Goal: Task Accomplishment & Management: Complete application form

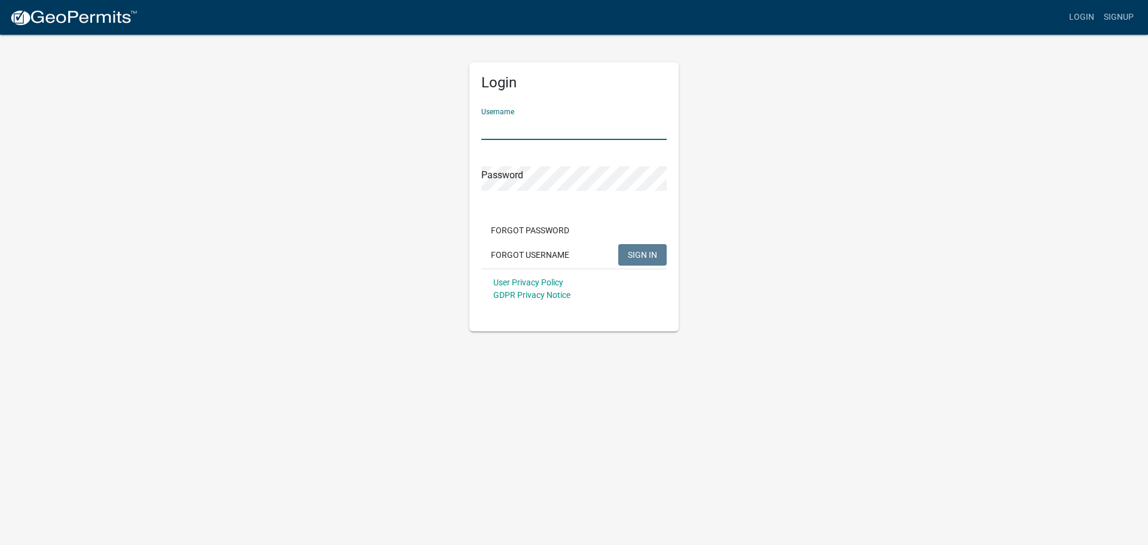
click at [578, 136] on input "Username" at bounding box center [573, 127] width 185 height 25
click at [1118, 14] on link "Signup" at bounding box center [1118, 17] width 39 height 23
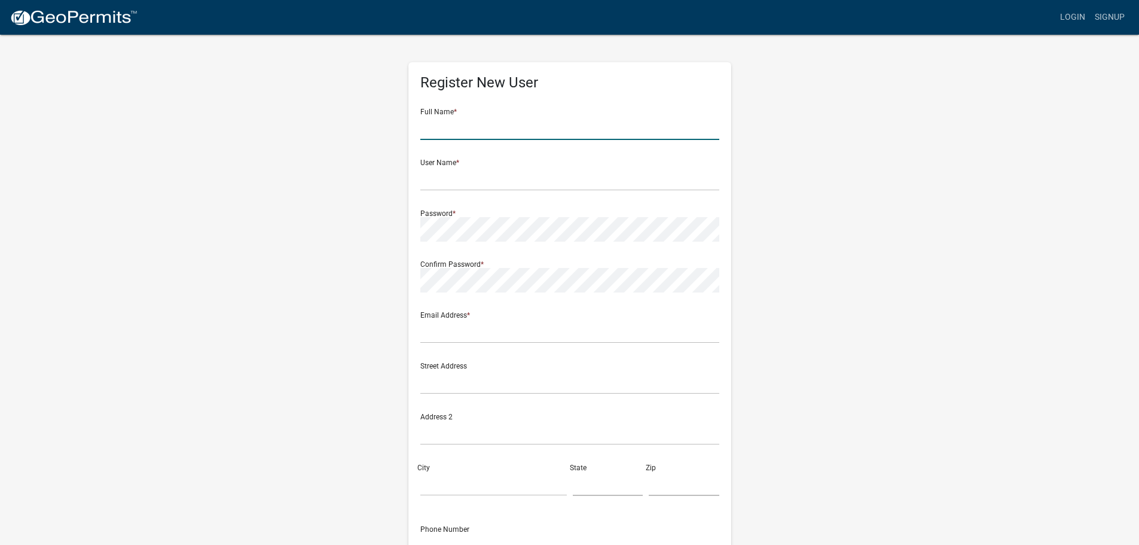
click at [487, 131] on input "text" at bounding box center [569, 127] width 299 height 25
type input "Jud Construction"
drag, startPoint x: 490, startPoint y: 180, endPoint x: 481, endPoint y: 190, distance: 12.7
click at [492, 181] on input "text" at bounding box center [569, 178] width 299 height 25
type input "JudConst"
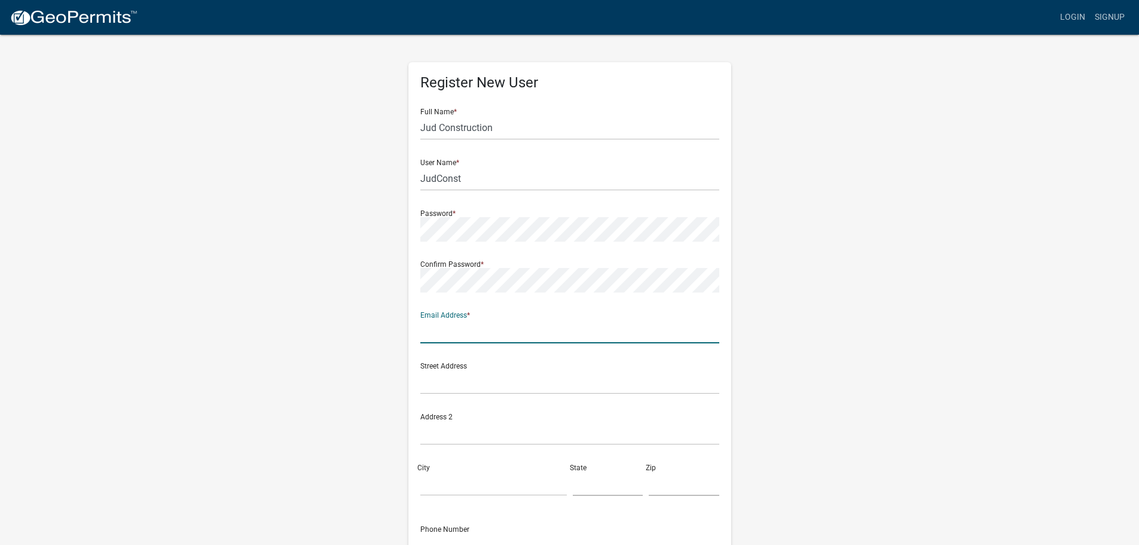
click at [513, 338] on input "text" at bounding box center [569, 331] width 299 height 25
type input "[EMAIL_ADDRESS][DOMAIN_NAME]"
click at [488, 391] on input "text" at bounding box center [569, 382] width 299 height 25
type input "[STREET_ADDRESS][PERSON_NAME]"
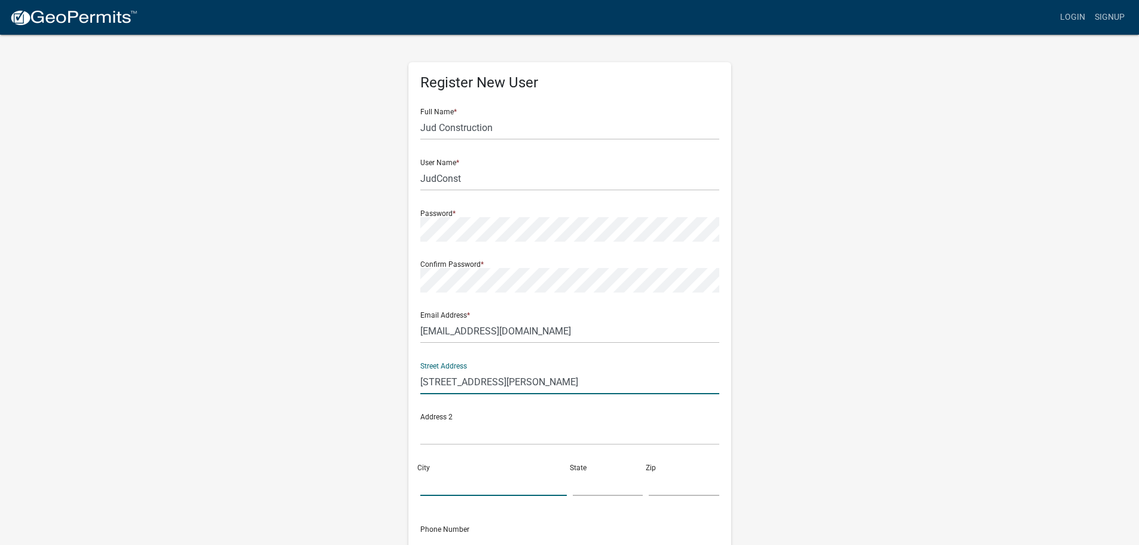
click at [460, 482] on input "City" at bounding box center [493, 483] width 147 height 25
type input "Muncie"
click at [590, 481] on input "text" at bounding box center [608, 483] width 71 height 25
type input "IN"
click at [685, 484] on input "text" at bounding box center [684, 483] width 71 height 25
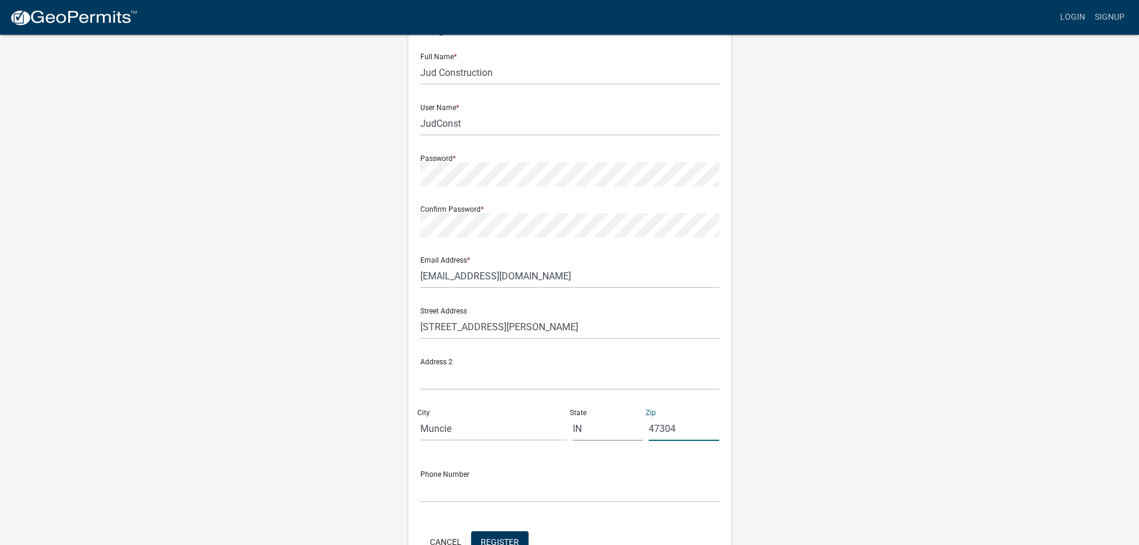
scroll to position [129, 0]
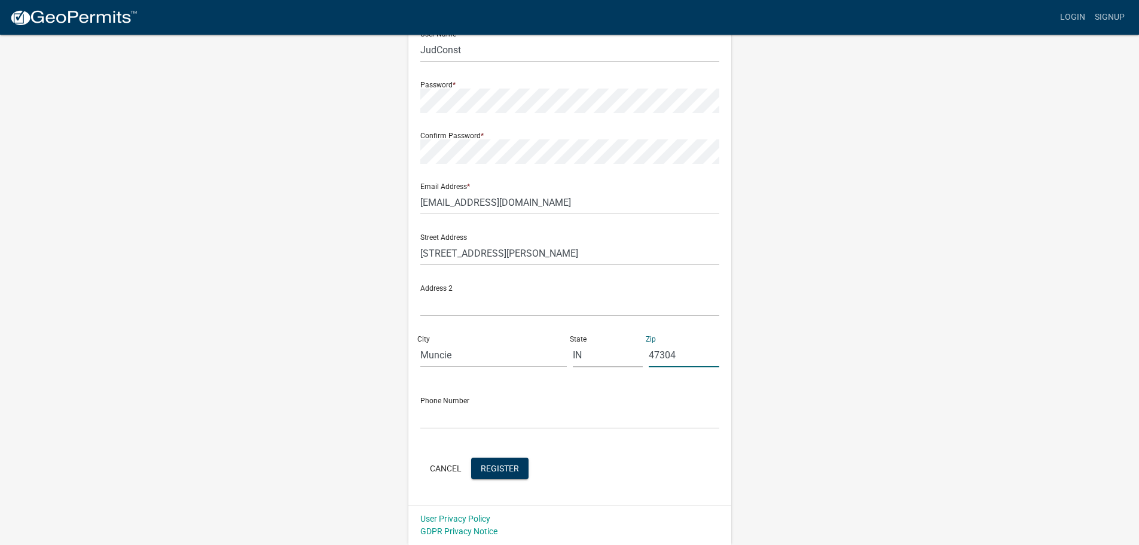
type input "47304"
click at [435, 415] on input "text" at bounding box center [569, 416] width 299 height 25
click at [447, 420] on input "text" at bounding box center [569, 416] width 299 height 25
type input "[PHONE_NUMBER]"
click at [511, 469] on span "Register" at bounding box center [500, 468] width 38 height 10
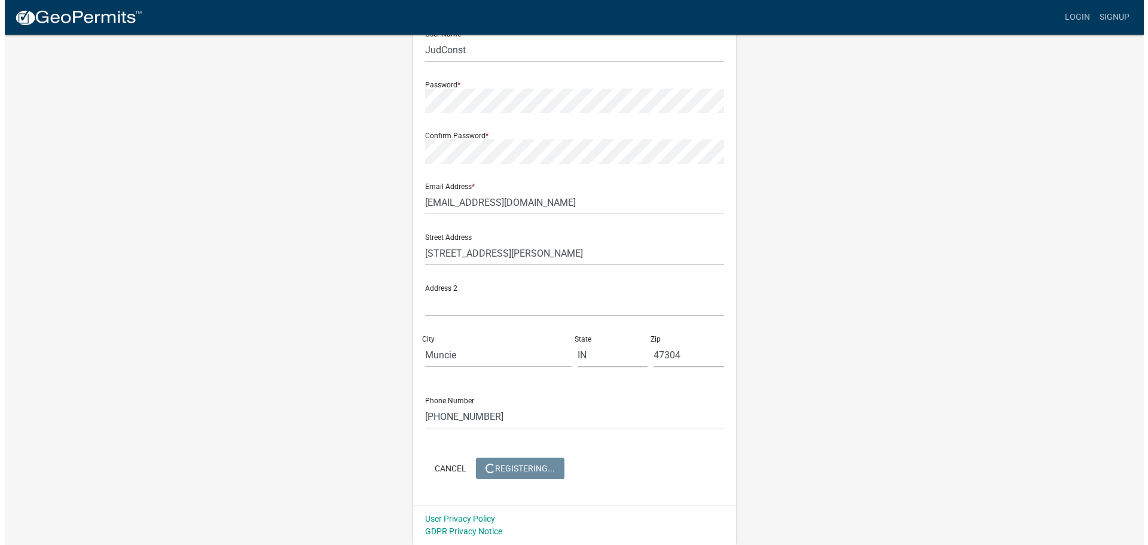
scroll to position [0, 0]
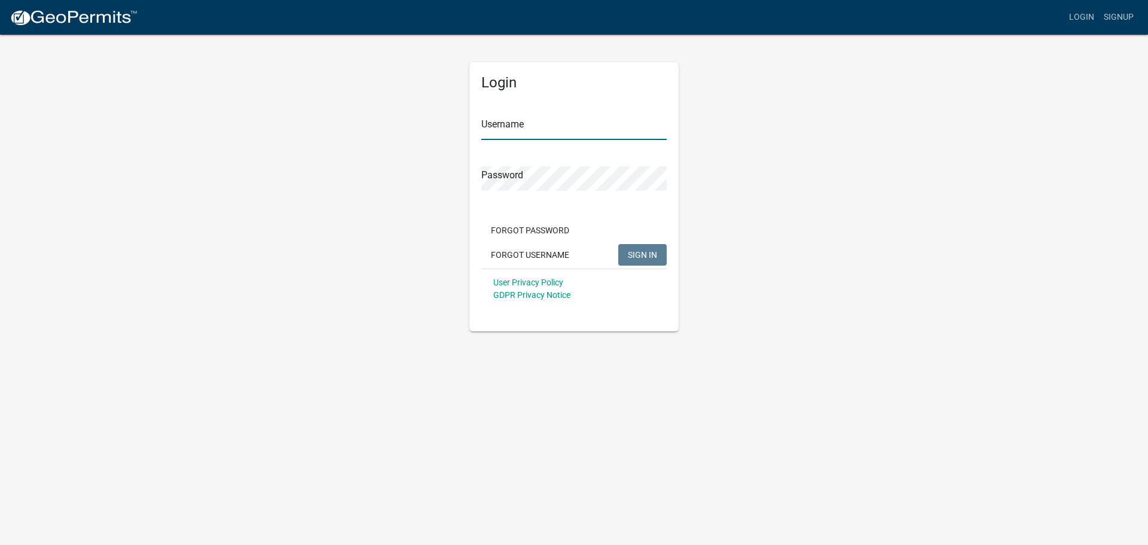
click at [518, 123] on input "Username" at bounding box center [573, 127] width 185 height 25
type input "J"
type input "[EMAIL_ADDRESS][DOMAIN_NAME]"
click at [638, 251] on span "SIGN IN" at bounding box center [642, 254] width 29 height 10
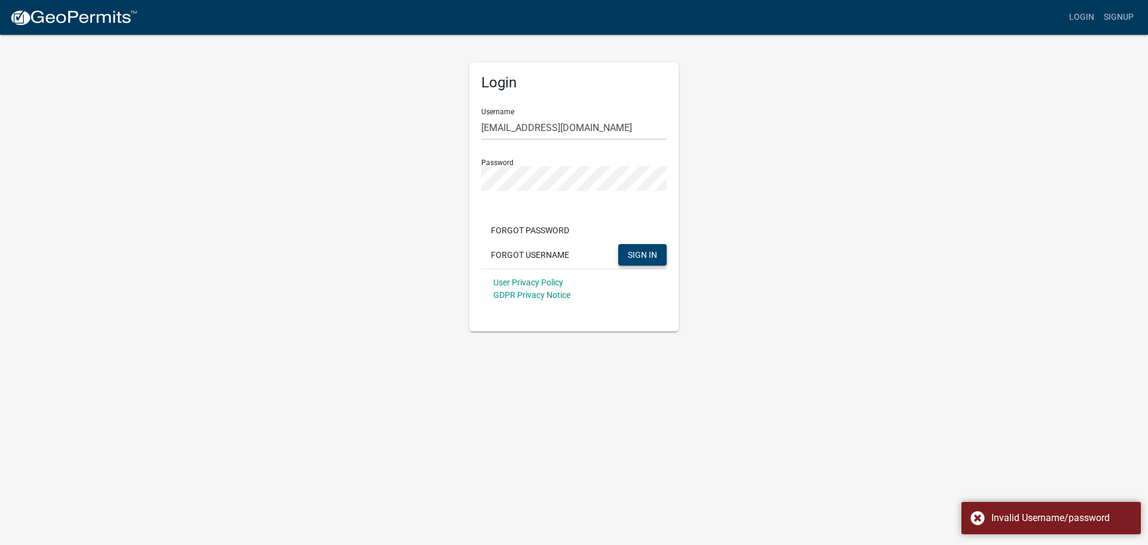
click at [691, 368] on body "Internet Explorer does NOT work with GeoPermits. Get a new browser for more sec…" at bounding box center [574, 272] width 1148 height 545
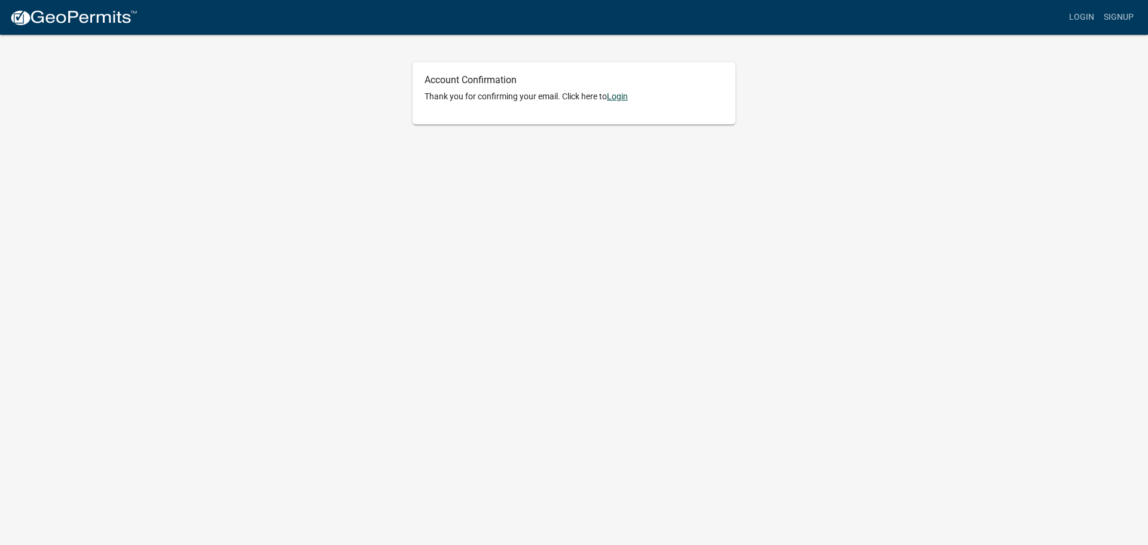
click at [621, 93] on link "Login" at bounding box center [617, 97] width 21 height 10
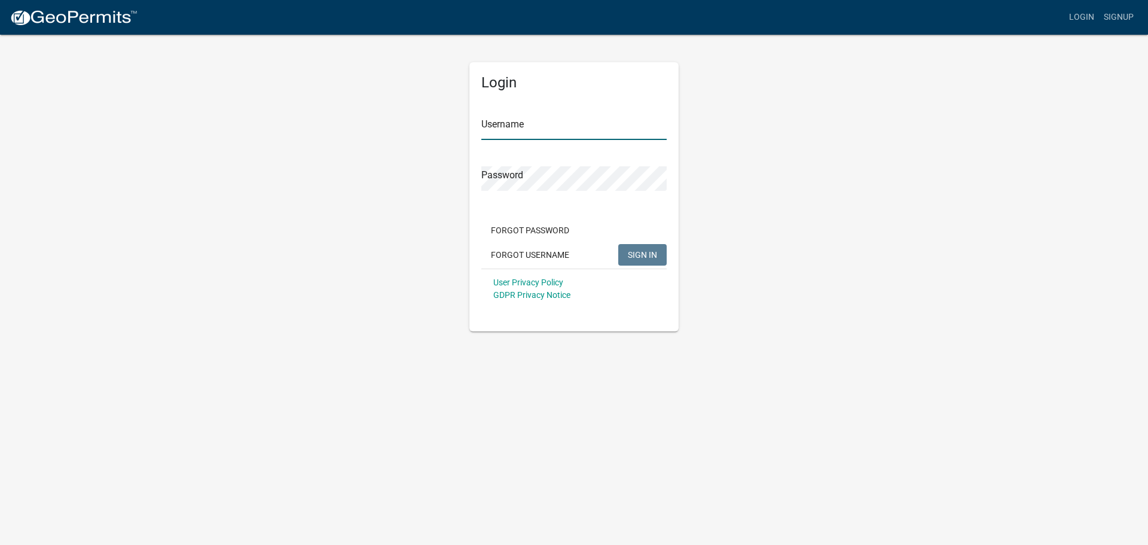
click at [552, 129] on input "Username" at bounding box center [573, 127] width 185 height 25
type input "JudConst"
click at [639, 253] on span "SIGN IN" at bounding box center [642, 254] width 29 height 10
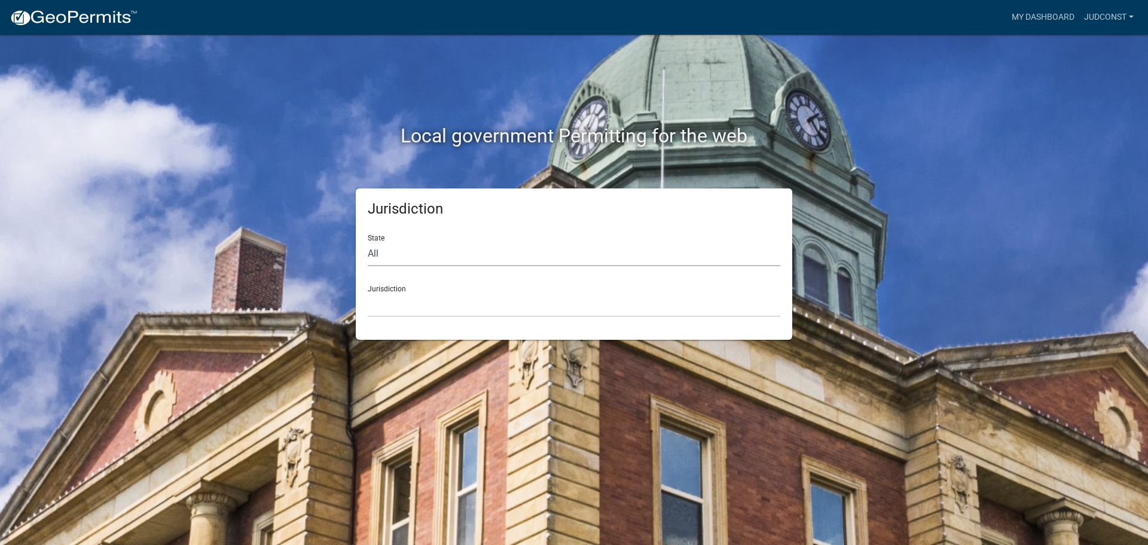
click at [395, 253] on select "All Colorado Georgia Indiana Iowa Kansas Minnesota Ohio South Carolina Wisconsin" at bounding box center [574, 254] width 413 height 25
select select "[US_STATE]"
click at [368, 242] on select "All Colorado Georgia Indiana Iowa Kansas Minnesota Ohio South Carolina Wisconsin" at bounding box center [574, 254] width 413 height 25
click at [410, 307] on select "City of Charlestown, Indiana City of Jeffersonville, Indiana City of Logansport…" at bounding box center [574, 304] width 413 height 25
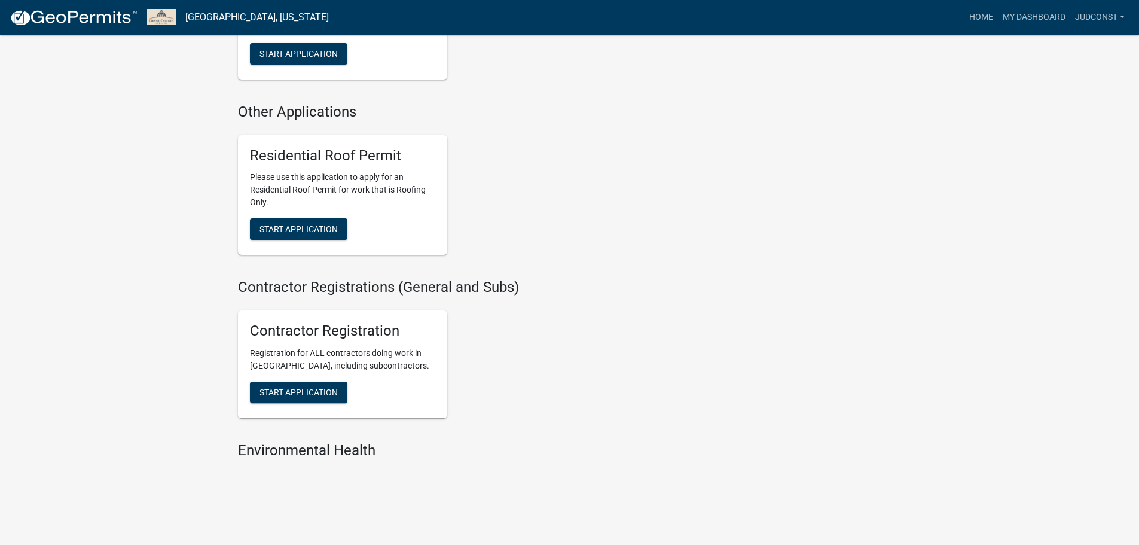
scroll to position [734, 0]
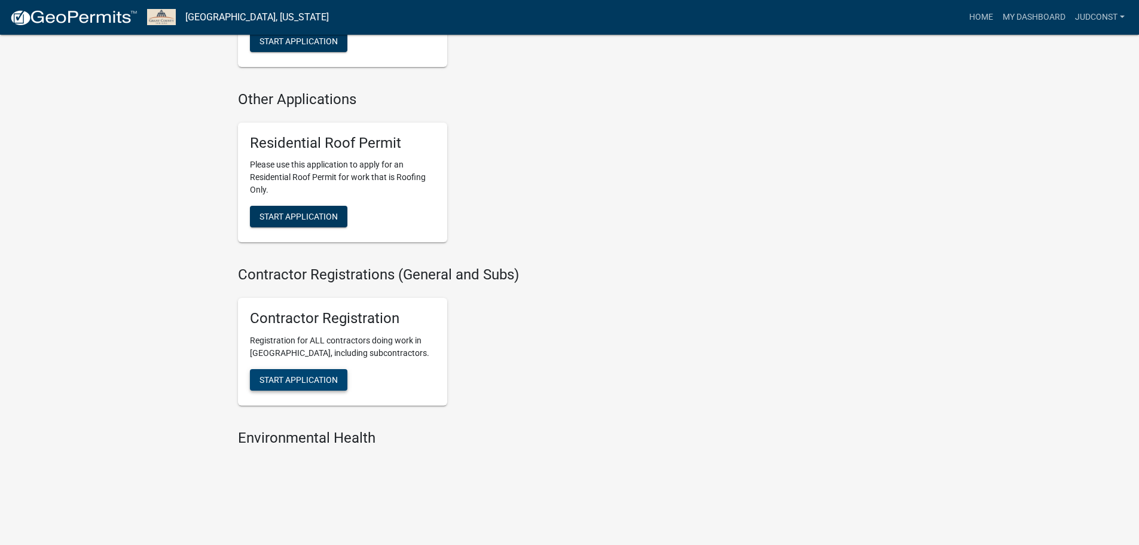
click at [304, 377] on span "Start Application" at bounding box center [299, 380] width 78 height 10
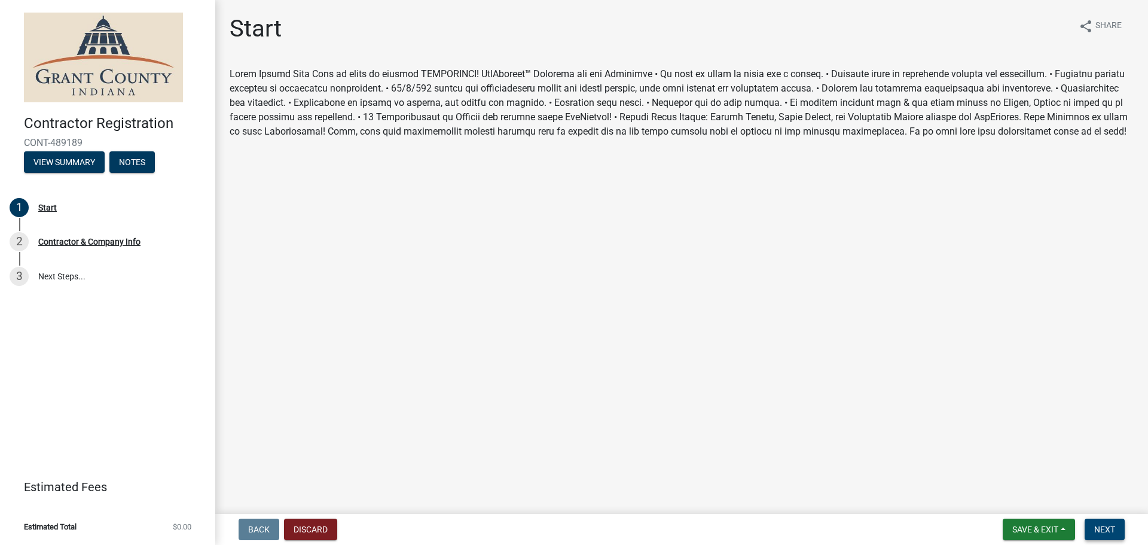
click at [1104, 532] on span "Next" at bounding box center [1105, 530] width 21 height 10
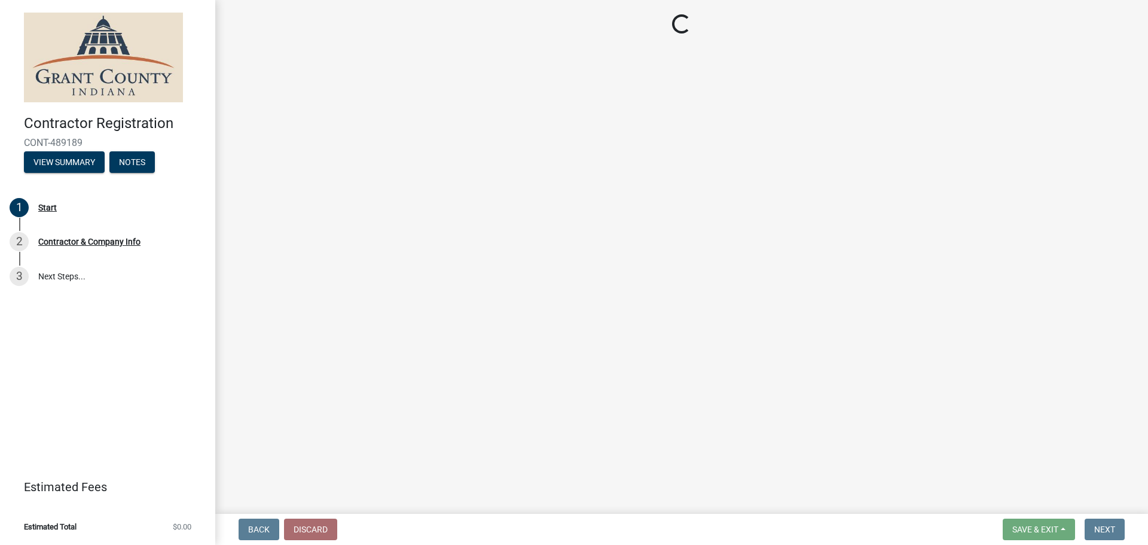
select select "IN"
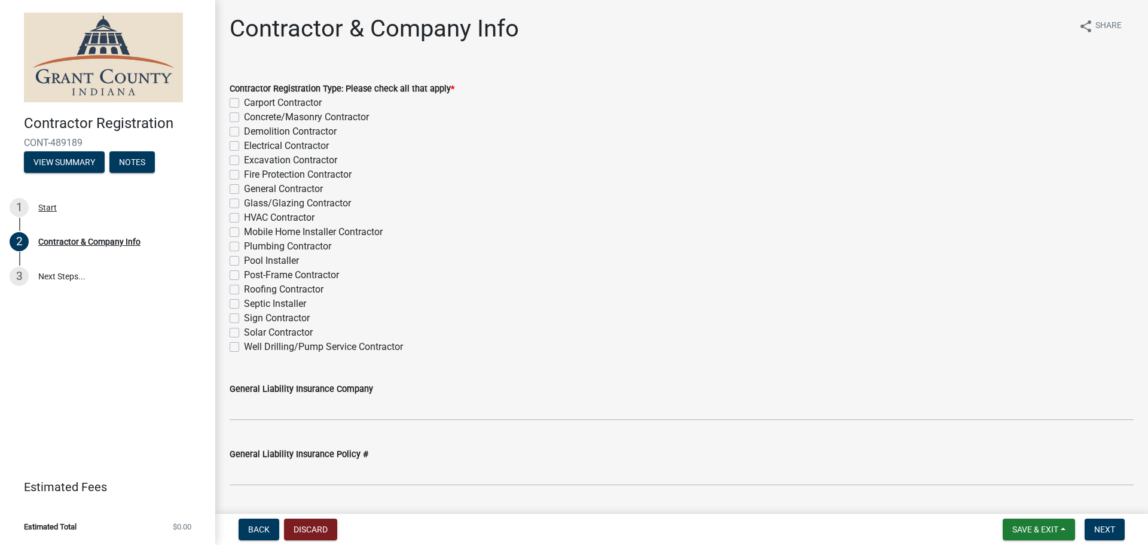
click at [244, 133] on label "Demolition Contractor" at bounding box center [290, 131] width 93 height 14
click at [244, 132] on input "Demolition Contractor" at bounding box center [248, 128] width 8 height 8
checkbox input "true"
checkbox input "false"
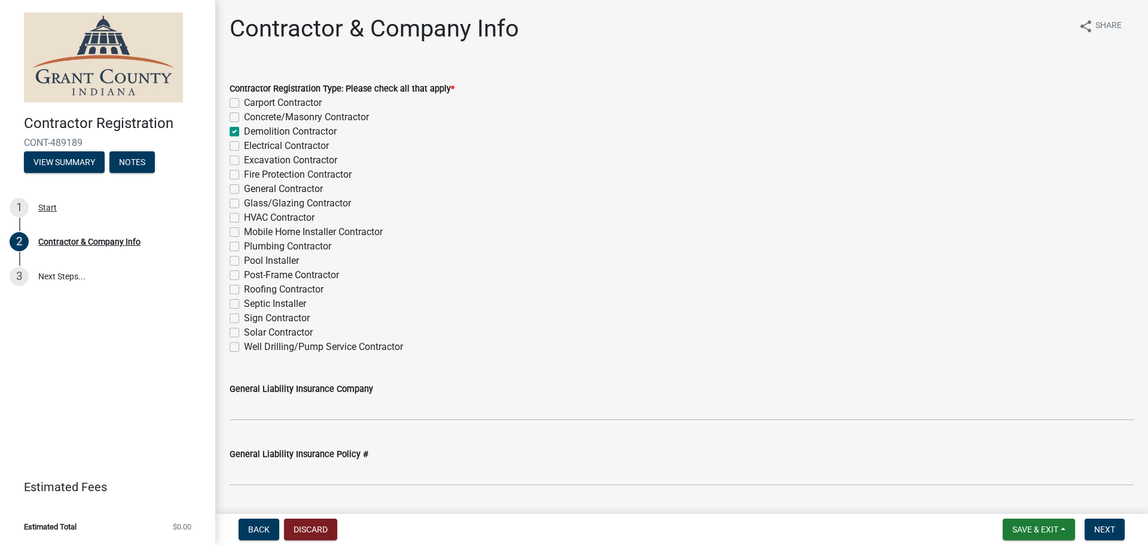
checkbox input "true"
checkbox input "false"
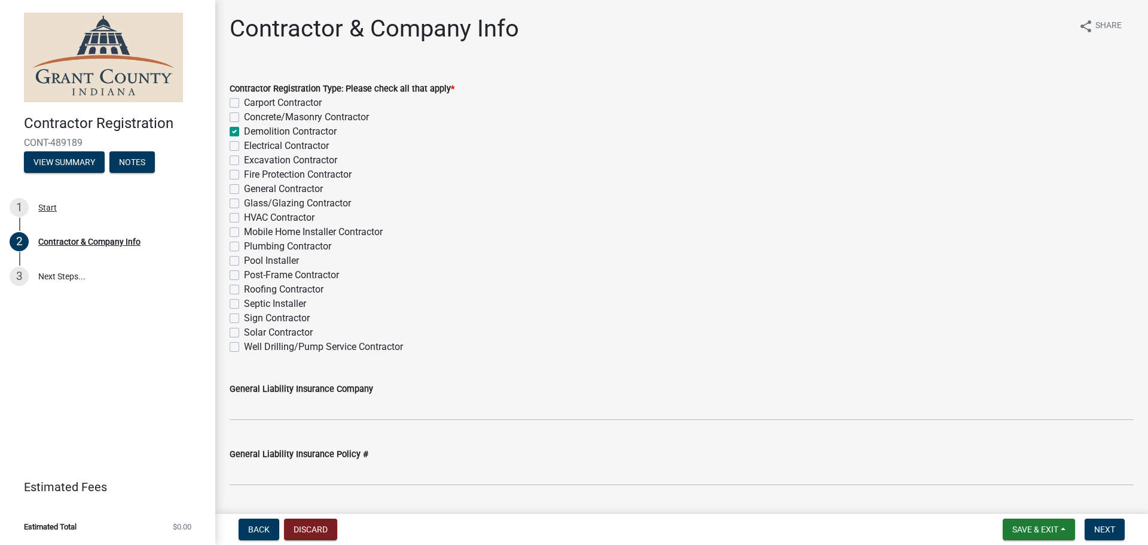
checkbox input "false"
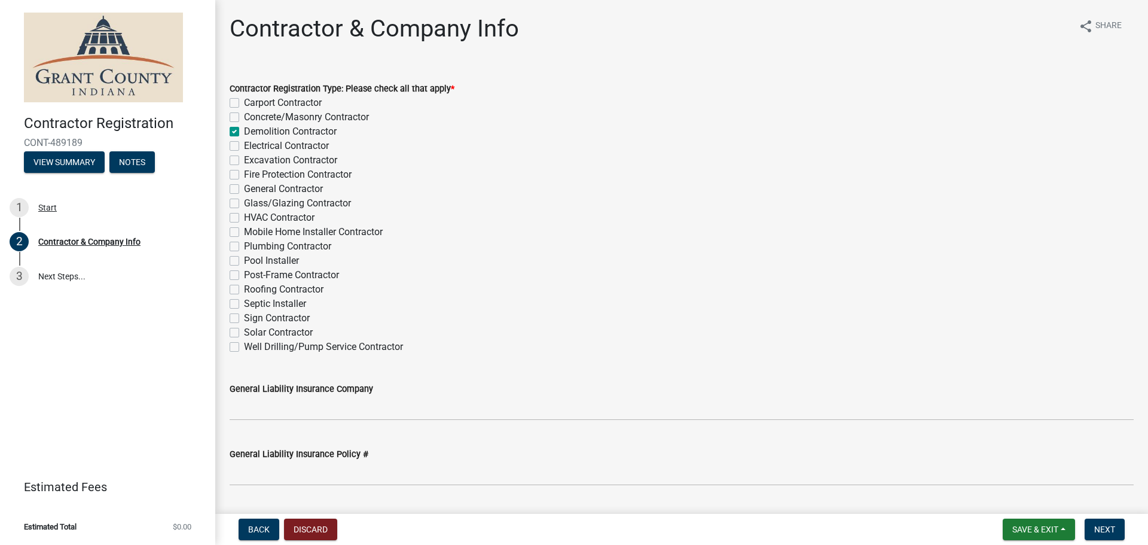
checkbox input "false"
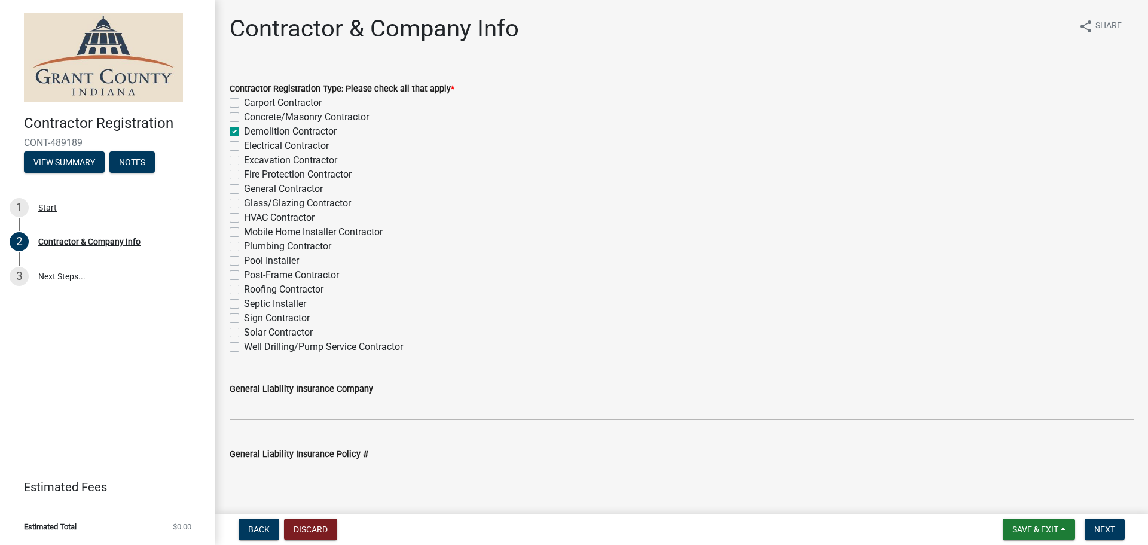
checkbox input "false"
click at [244, 190] on label "General Contractor" at bounding box center [283, 189] width 79 height 14
click at [244, 190] on input "General Contractor" at bounding box center [248, 186] width 8 height 8
checkbox input "true"
checkbox input "false"
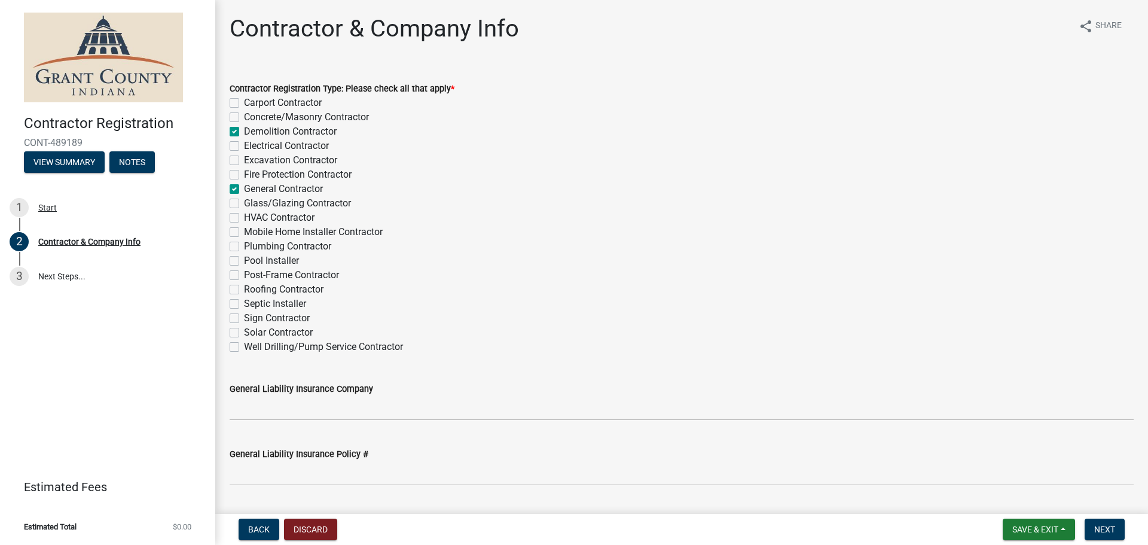
checkbox input "false"
checkbox input "true"
checkbox input "false"
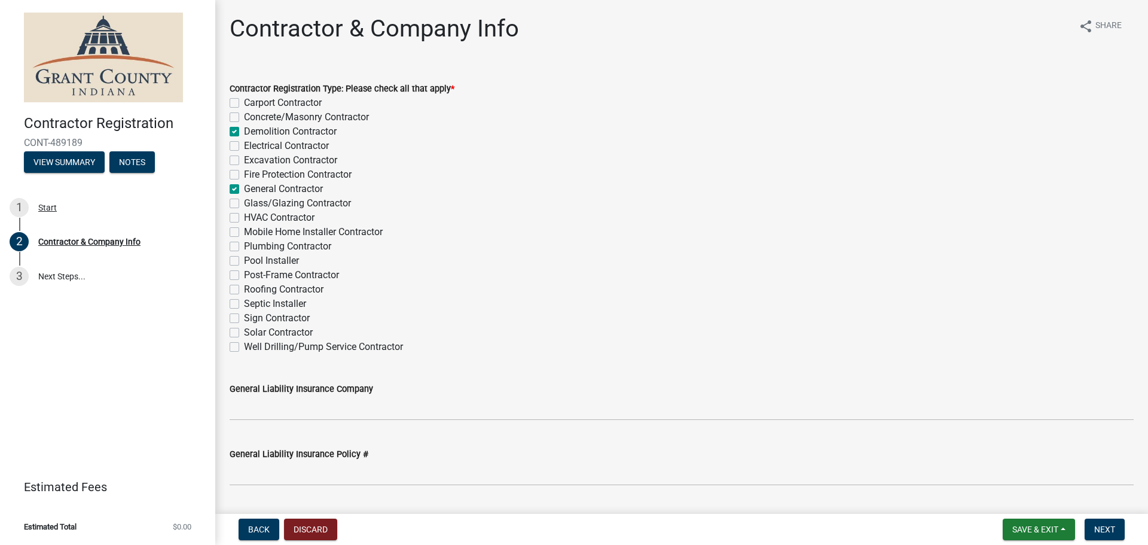
checkbox input "true"
checkbox input "false"
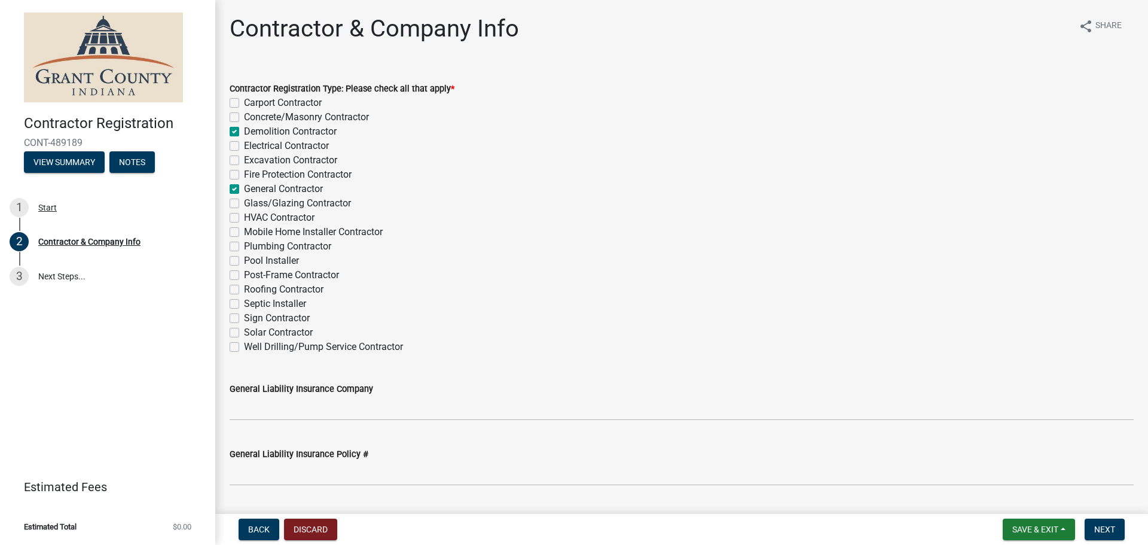
checkbox input "false"
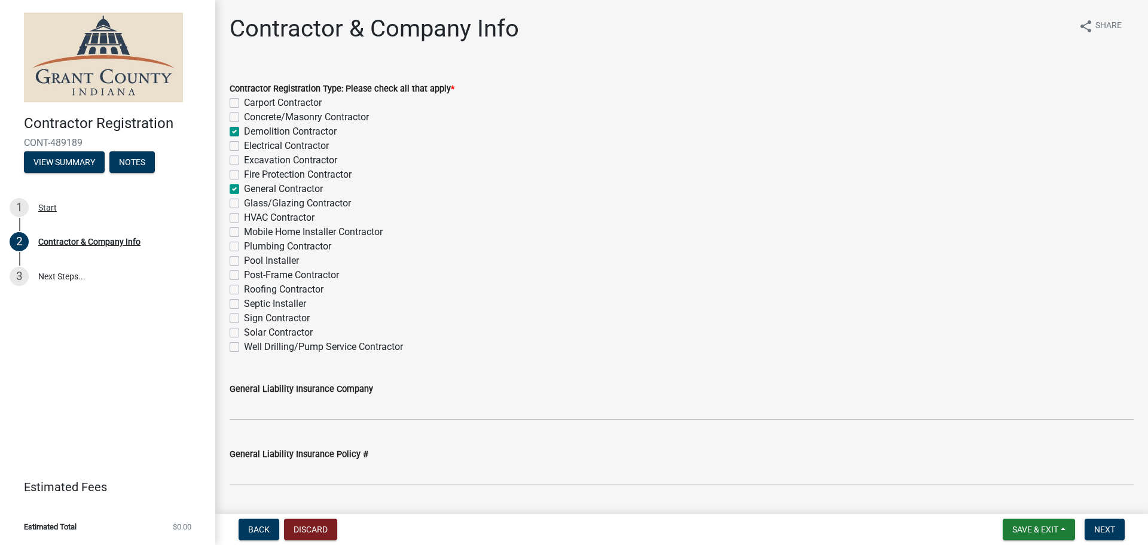
checkbox input "false"
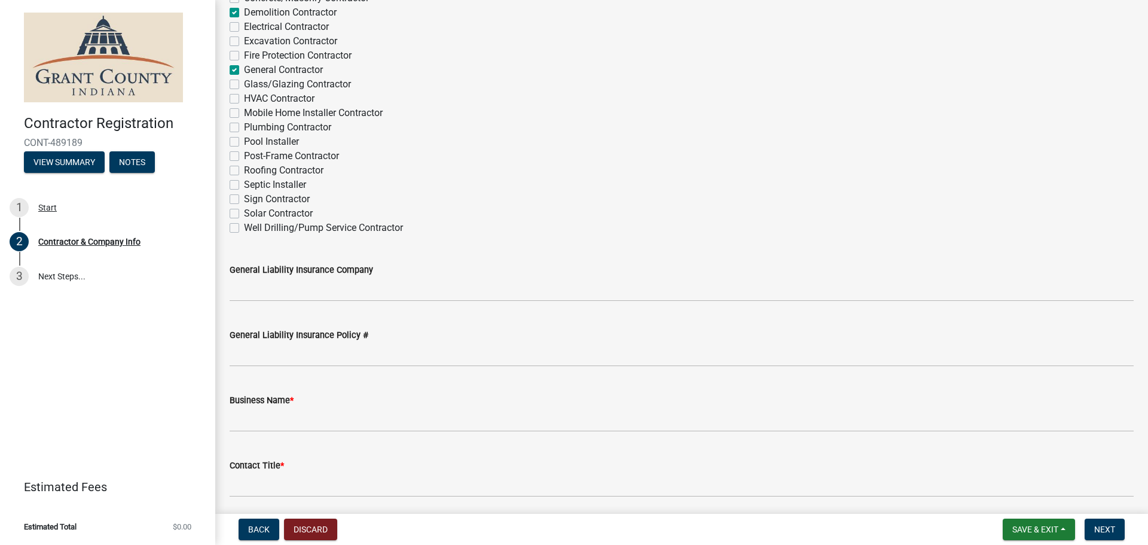
scroll to position [120, 0]
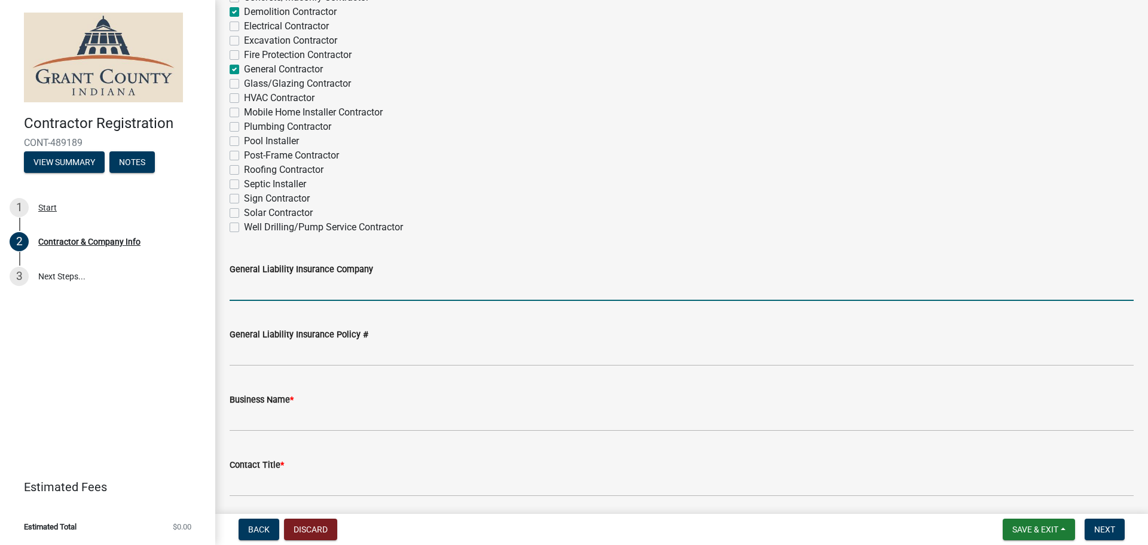
click at [333, 291] on input "General Liability Insurance Company" at bounding box center [682, 288] width 904 height 25
click at [244, 12] on label "Demolition Contractor" at bounding box center [290, 12] width 93 height 14
click at [244, 12] on input "Demolition Contractor" at bounding box center [248, 9] width 8 height 8
checkbox input "false"
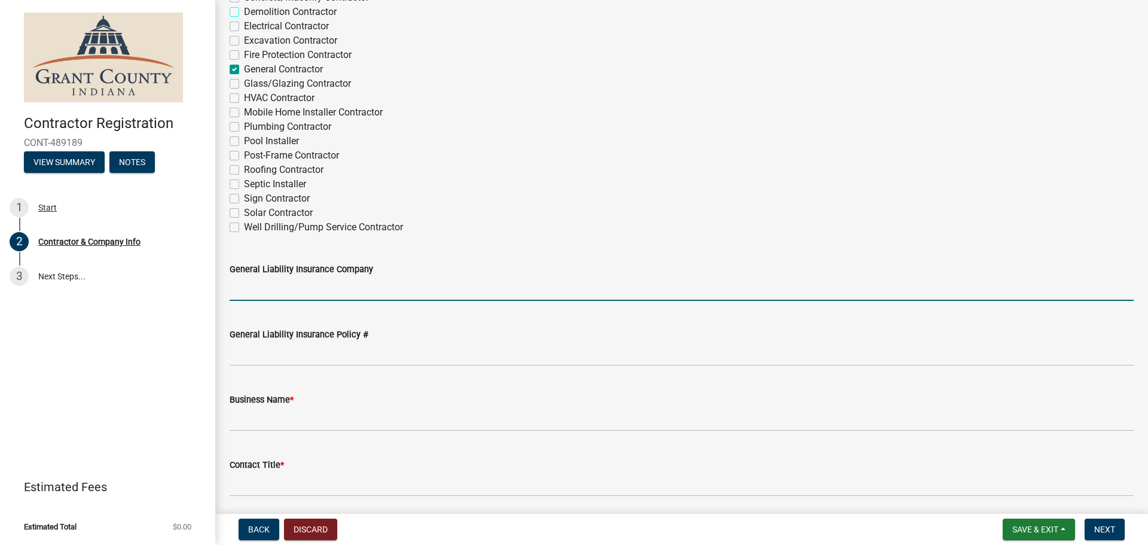
checkbox input "false"
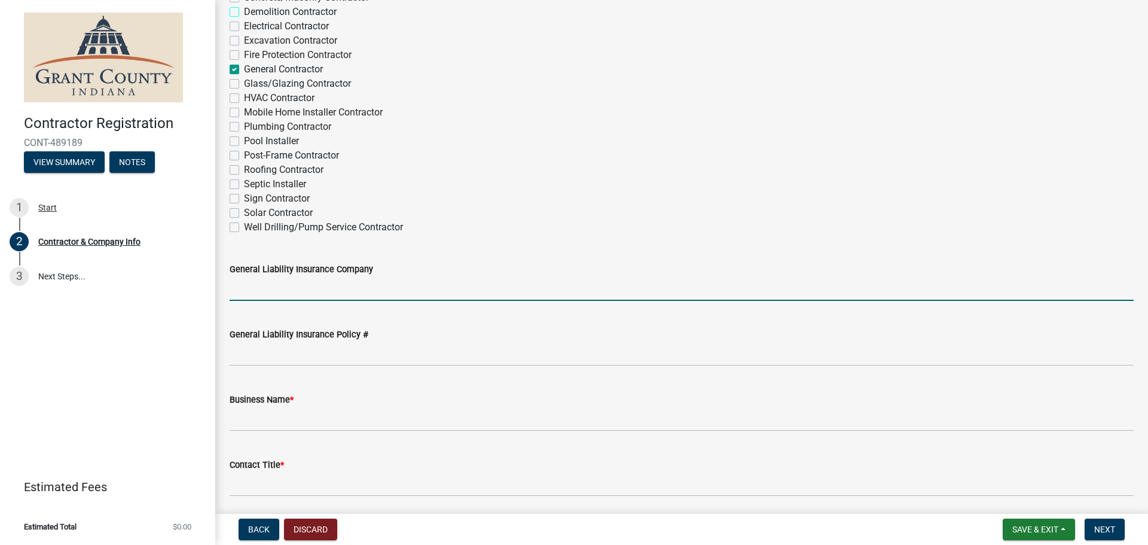
checkbox input "false"
checkbox input "true"
checkbox input "false"
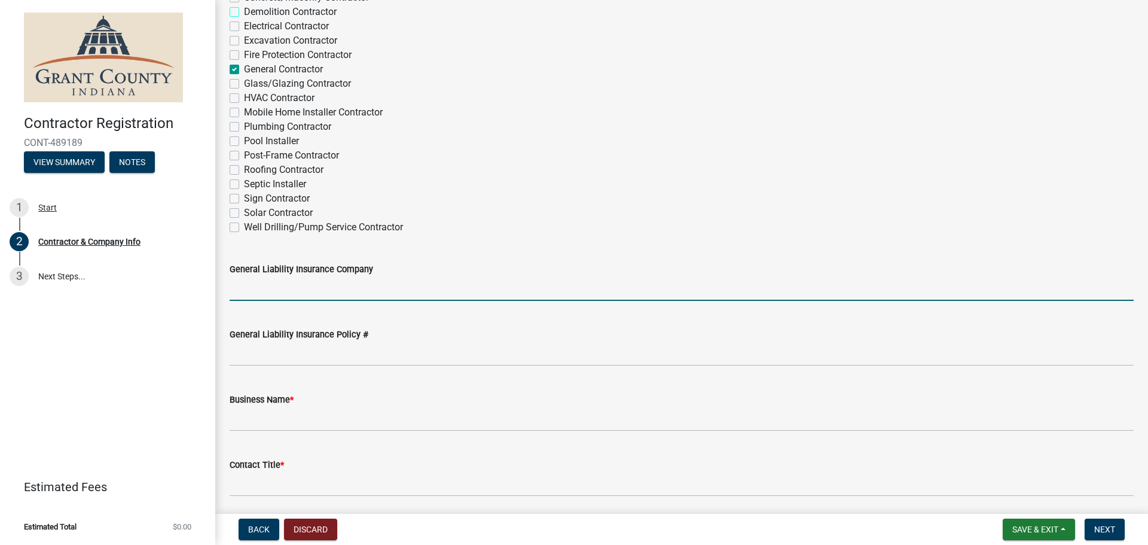
checkbox input "false"
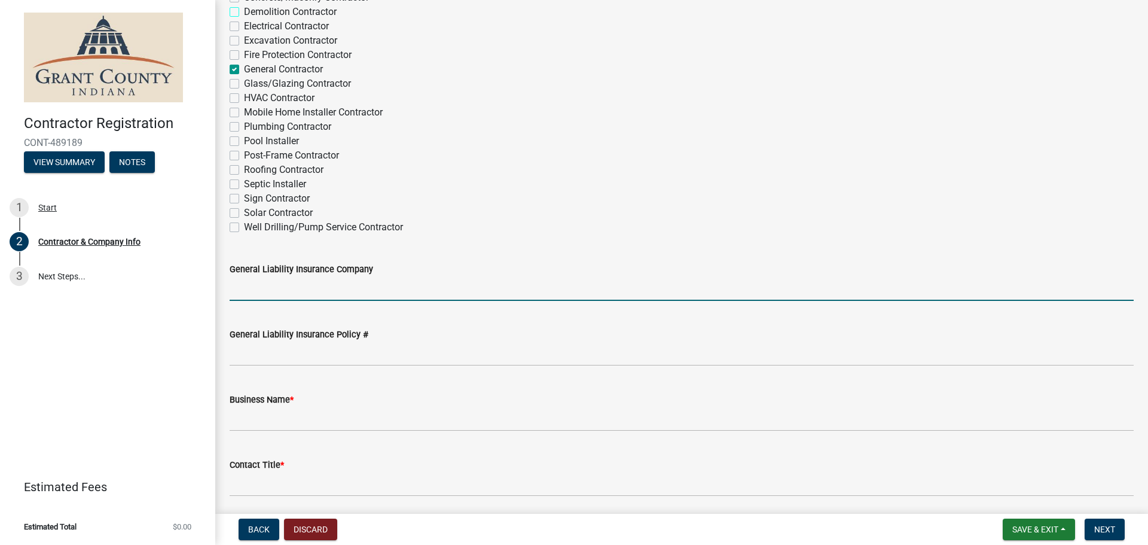
checkbox input "false"
click at [272, 289] on input "General Liability Insurance Company" at bounding box center [682, 288] width 904 height 25
click at [356, 288] on input "Arthur J Gallagher Risk Managment Services" at bounding box center [682, 288] width 904 height 25
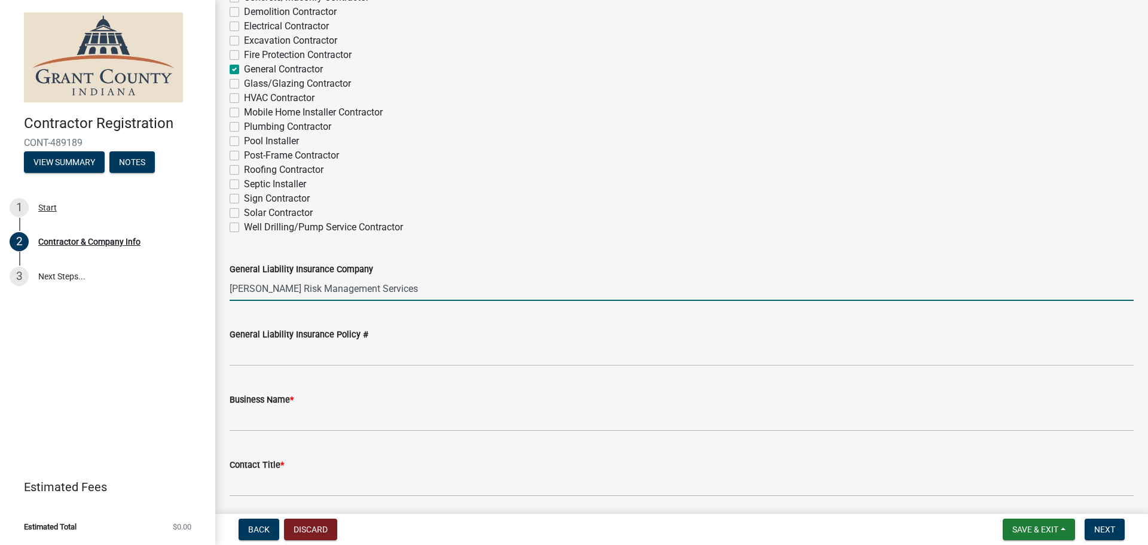
type input "[PERSON_NAME] Risk Management Services"
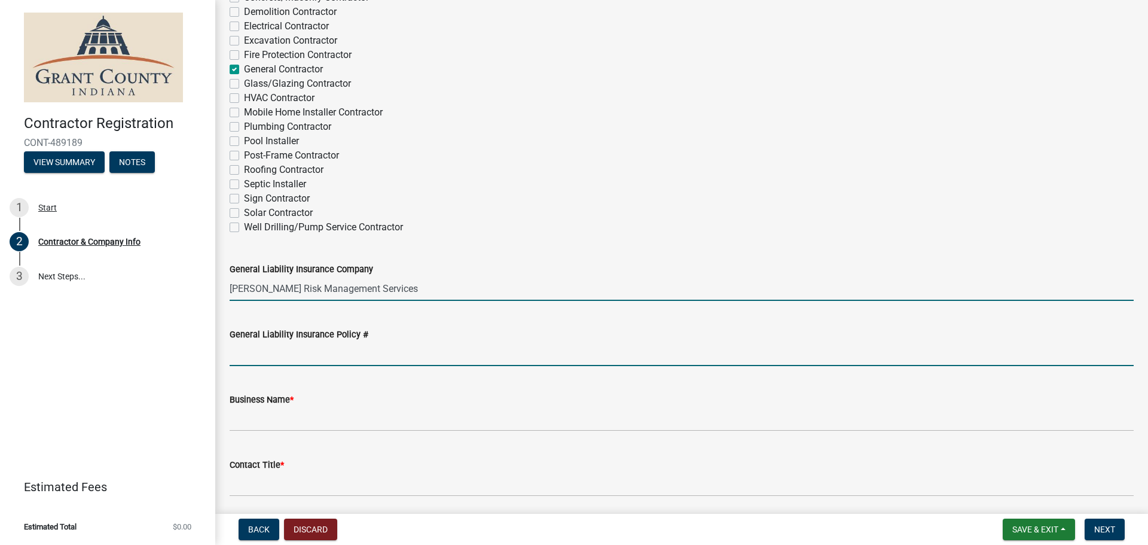
click at [276, 362] on input "General Liability Insurance Policy #" at bounding box center [682, 354] width 904 height 25
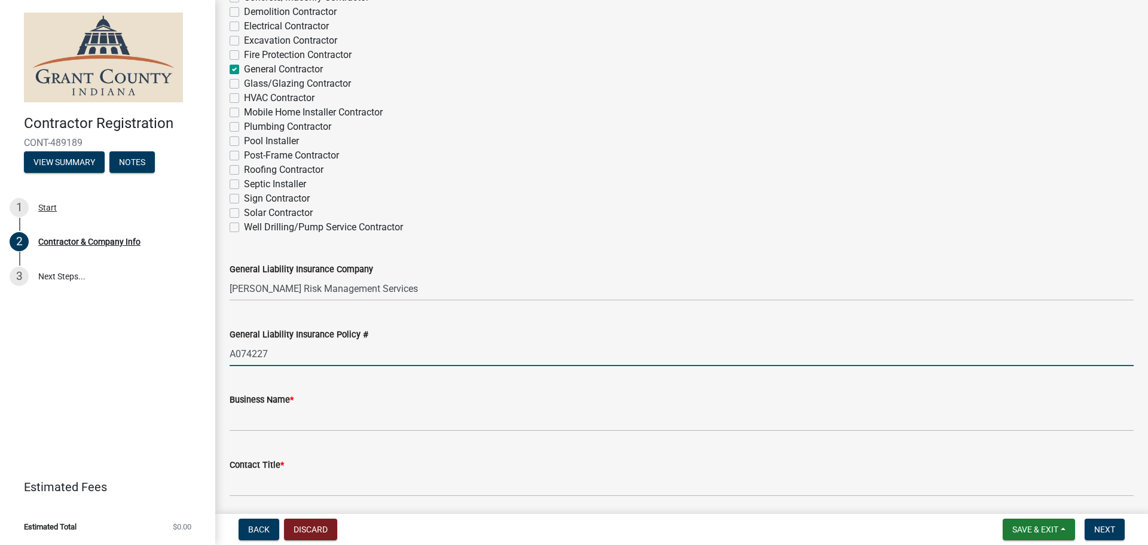
type input "A074227"
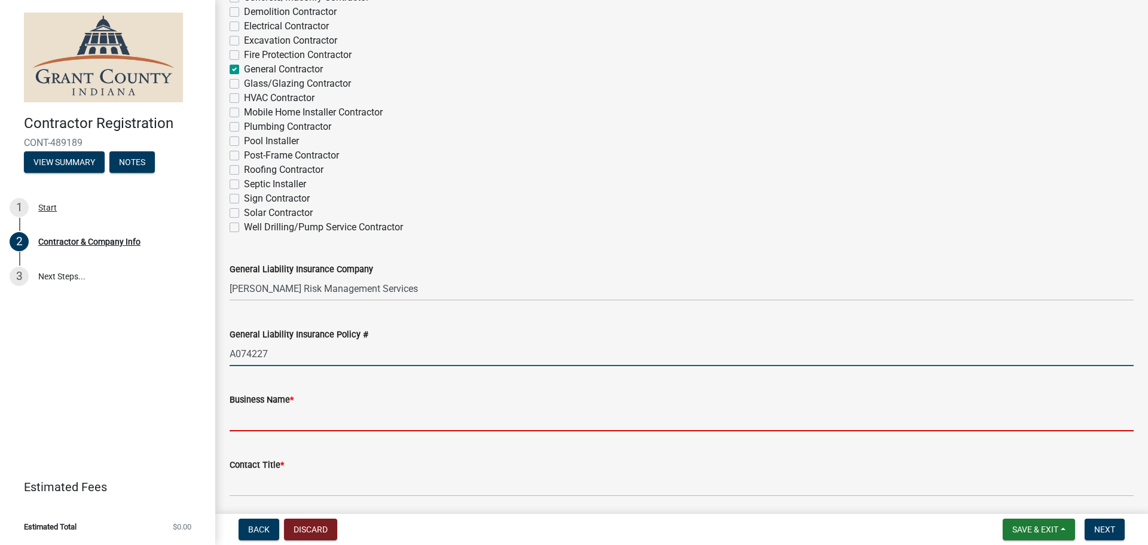
click at [288, 420] on input "Business Name *" at bounding box center [682, 419] width 904 height 25
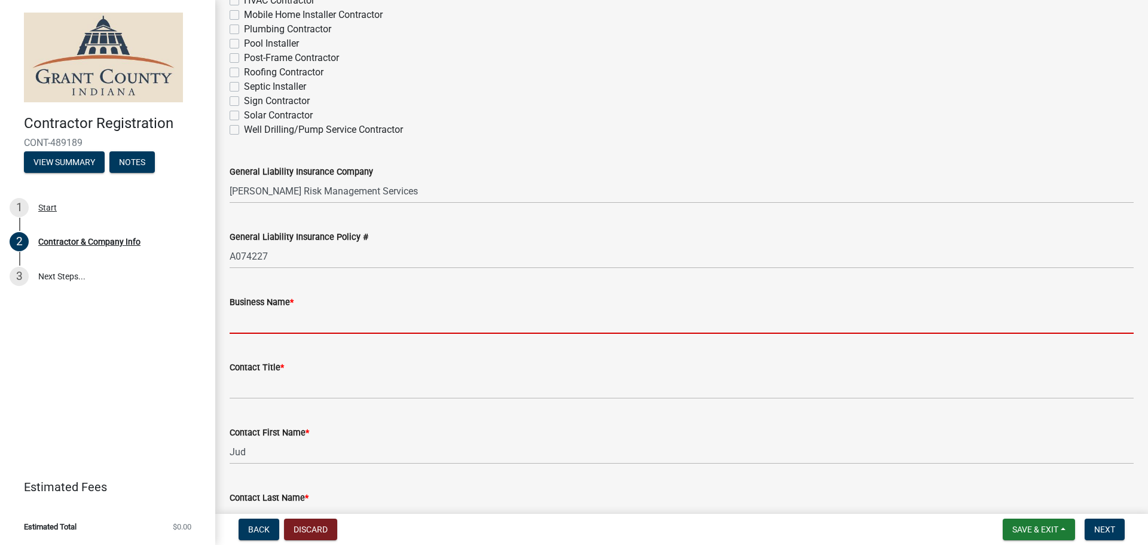
scroll to position [239, 0]
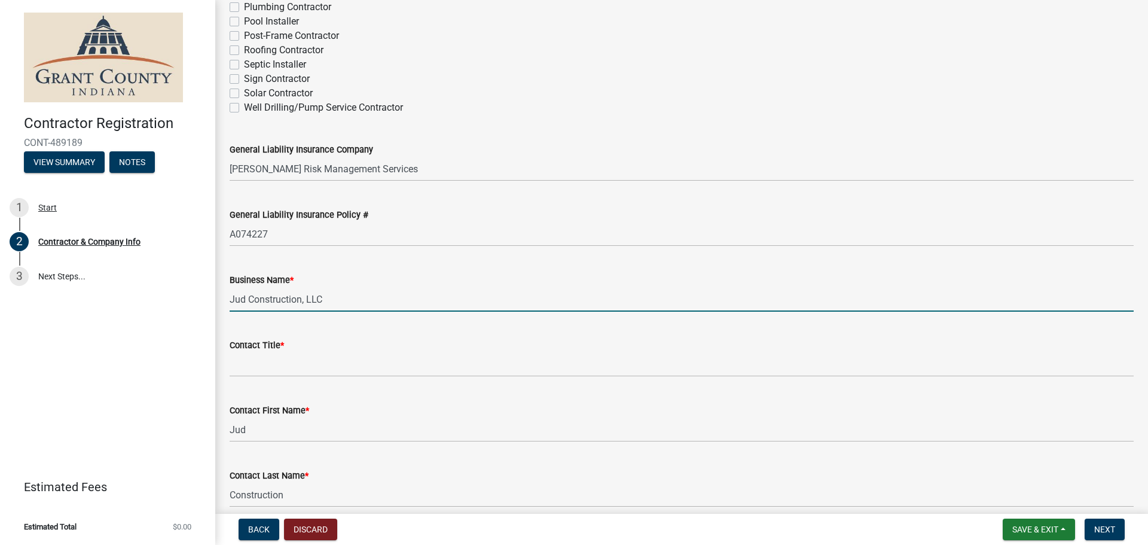
type input "Jud Construction, LLC"
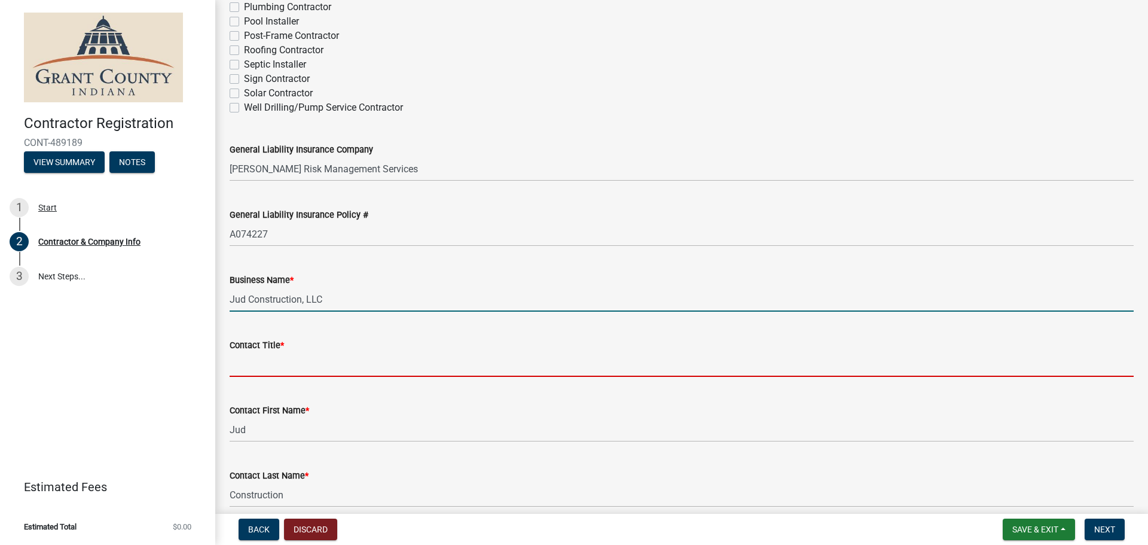
click at [267, 371] on input "Contact Title *" at bounding box center [682, 364] width 904 height 25
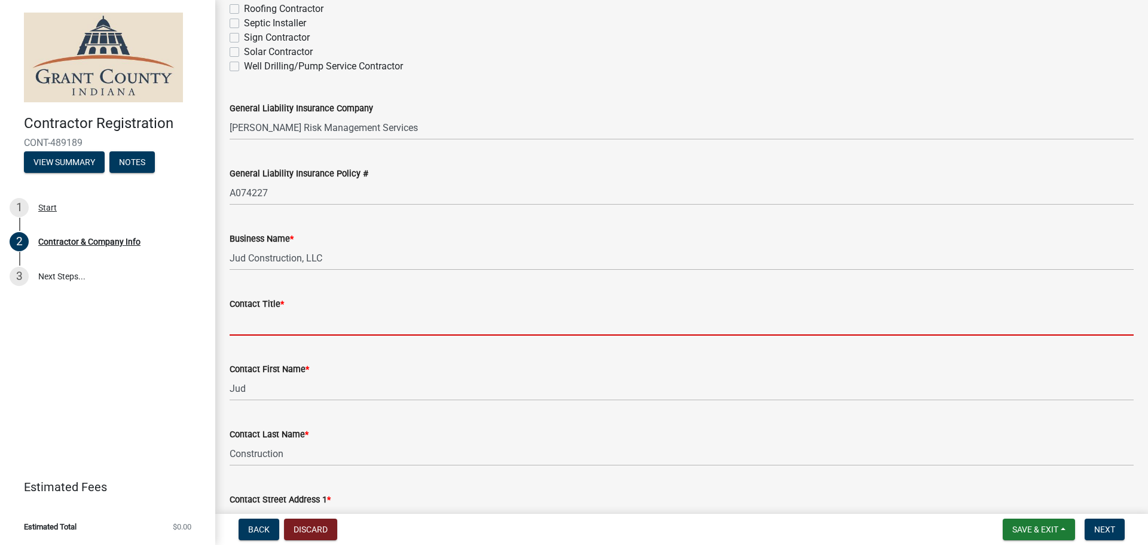
scroll to position [359, 0]
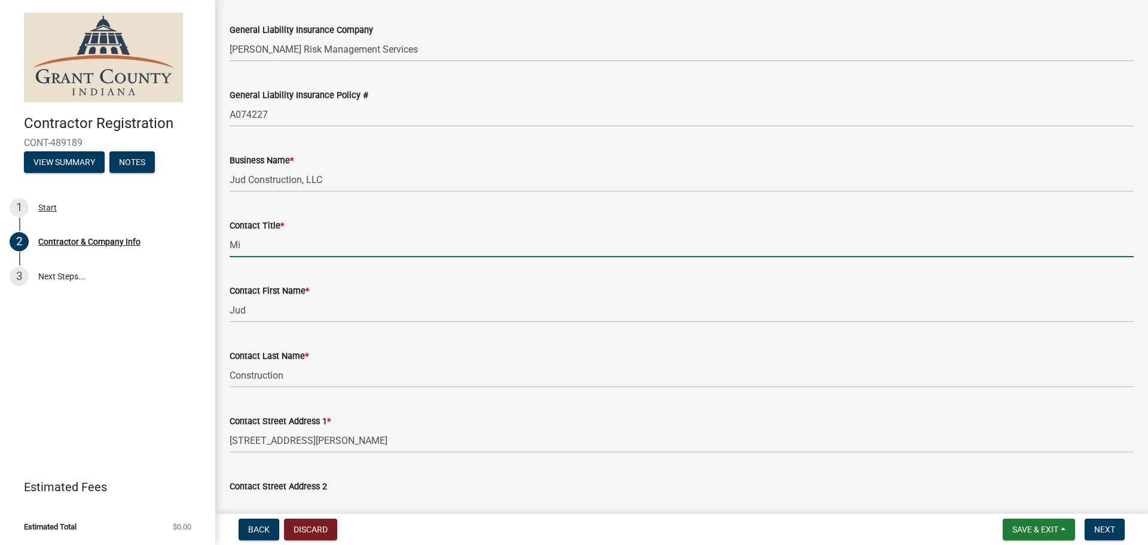
type input "M"
type input "Owner"
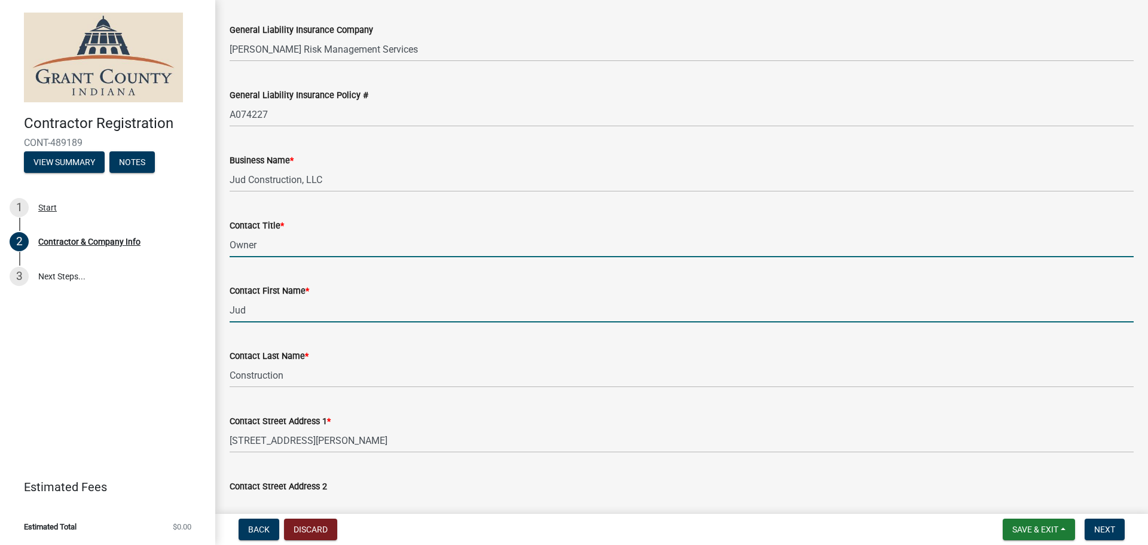
click at [273, 311] on input "Jud" at bounding box center [682, 310] width 904 height 25
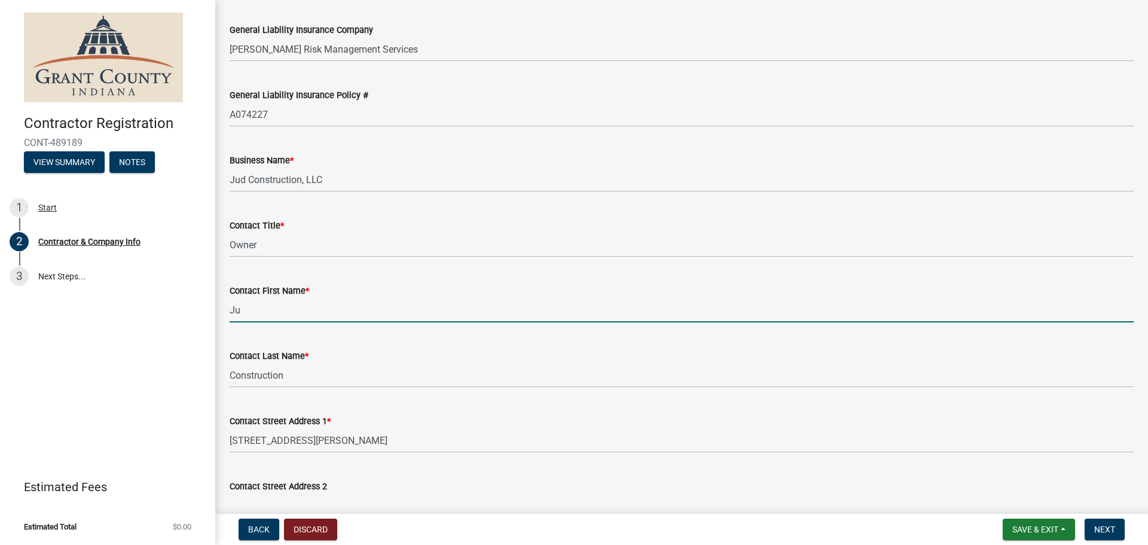
type input "J"
type input "[PERSON_NAME]"
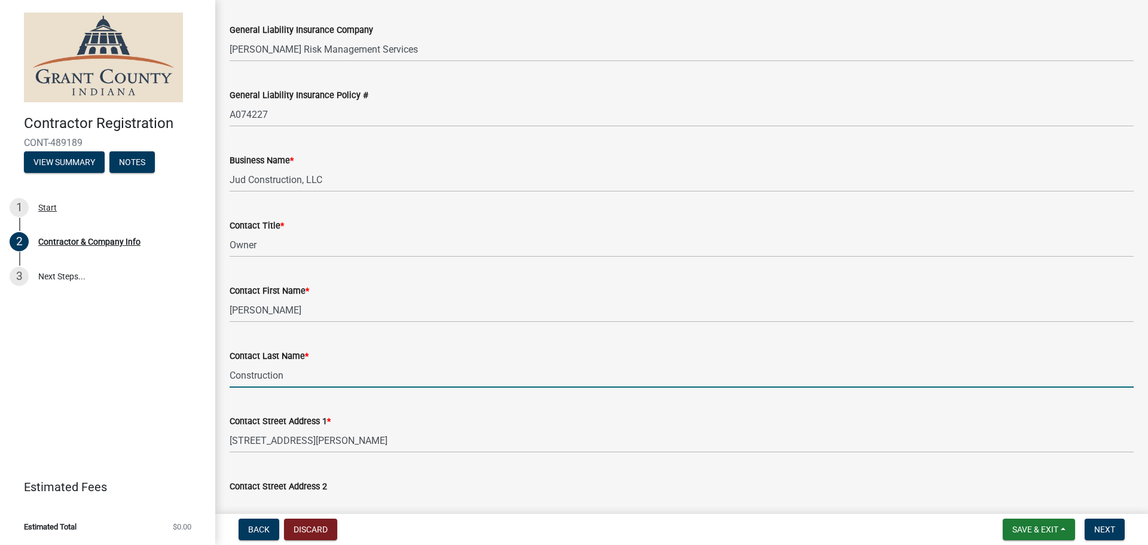
click at [289, 376] on input "Construction" at bounding box center [682, 375] width 904 height 25
type input "C"
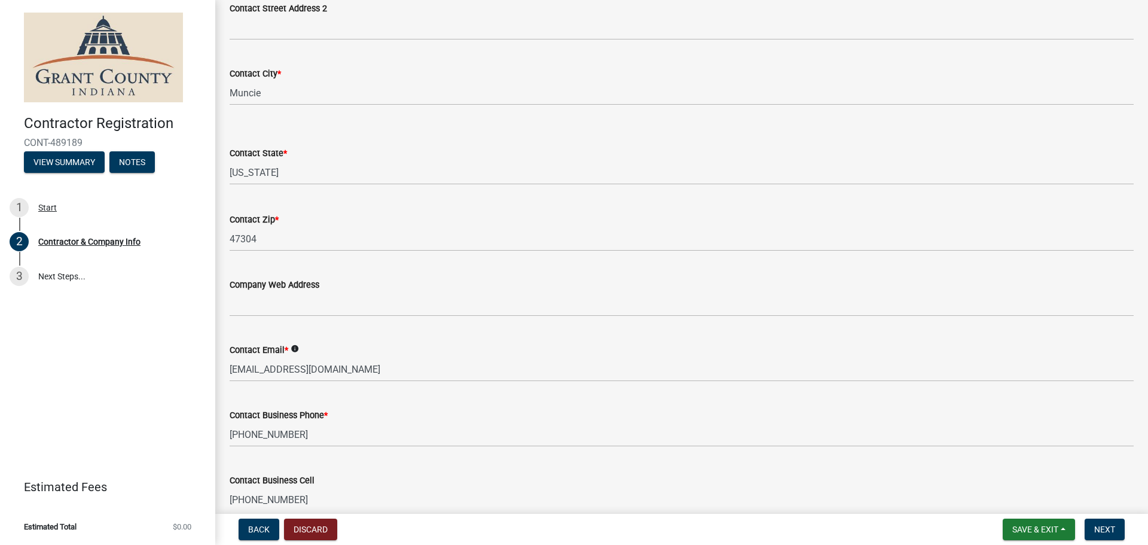
scroll to position [837, 0]
type input "[PERSON_NAME]"
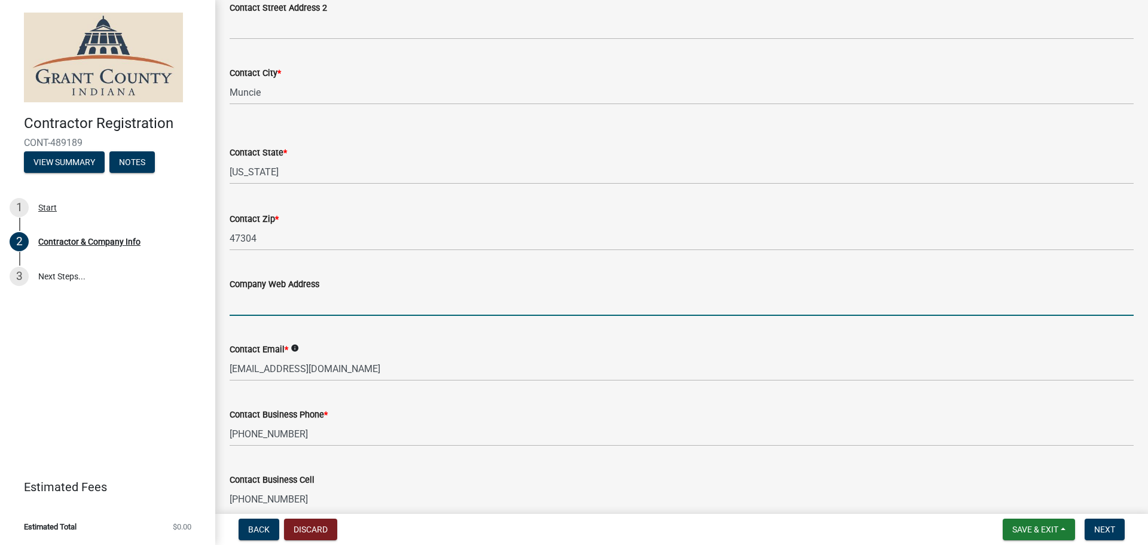
click at [258, 308] on input "Company Web Address" at bounding box center [682, 303] width 904 height 25
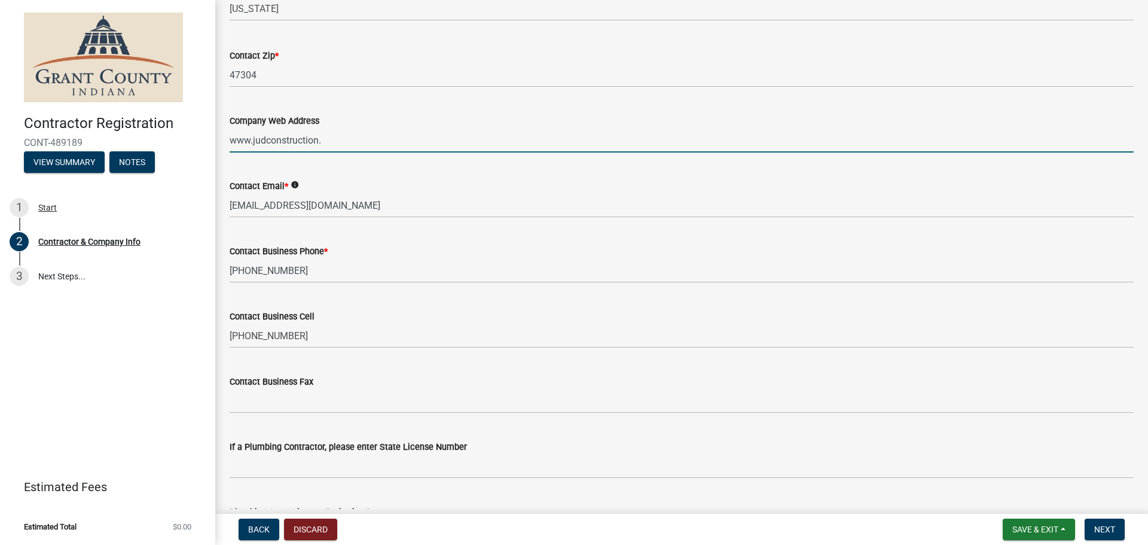
scroll to position [996, 0]
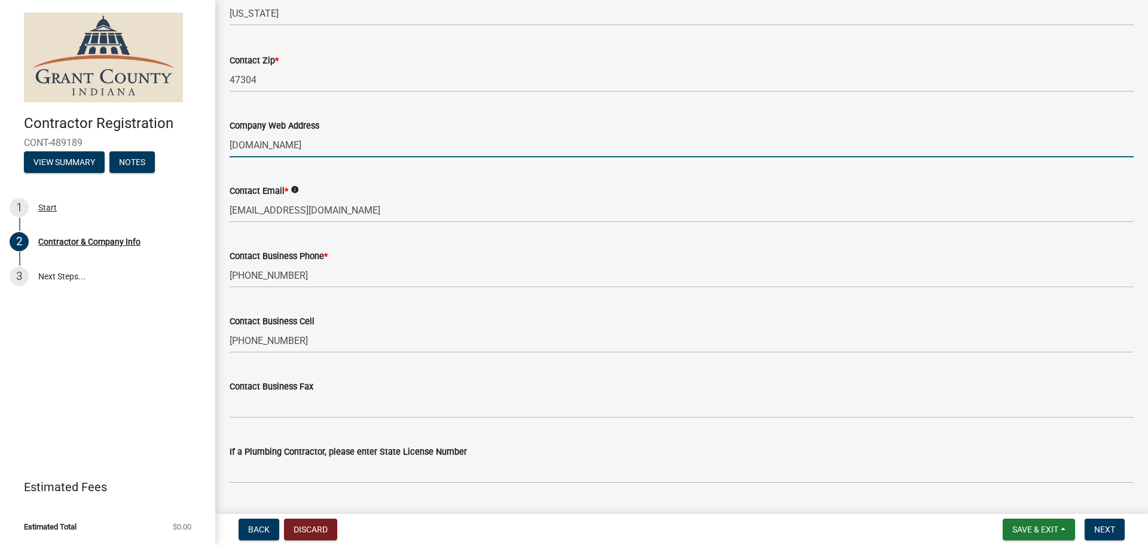
type input "[DOMAIN_NAME]"
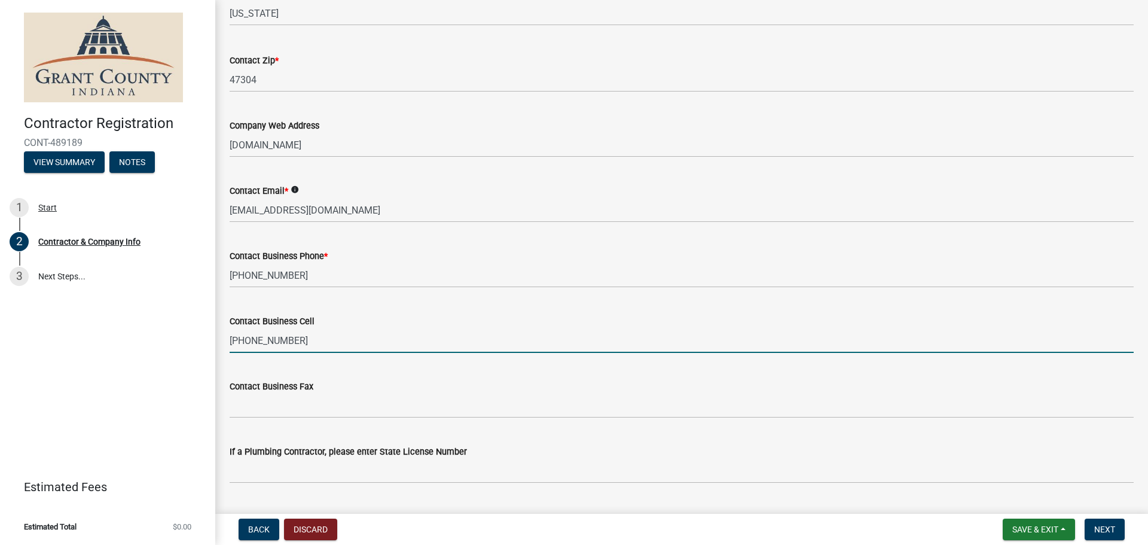
click at [310, 339] on input "[PHONE_NUMBER]" at bounding box center [682, 340] width 904 height 25
type input "[PHONE_NUMBER]"
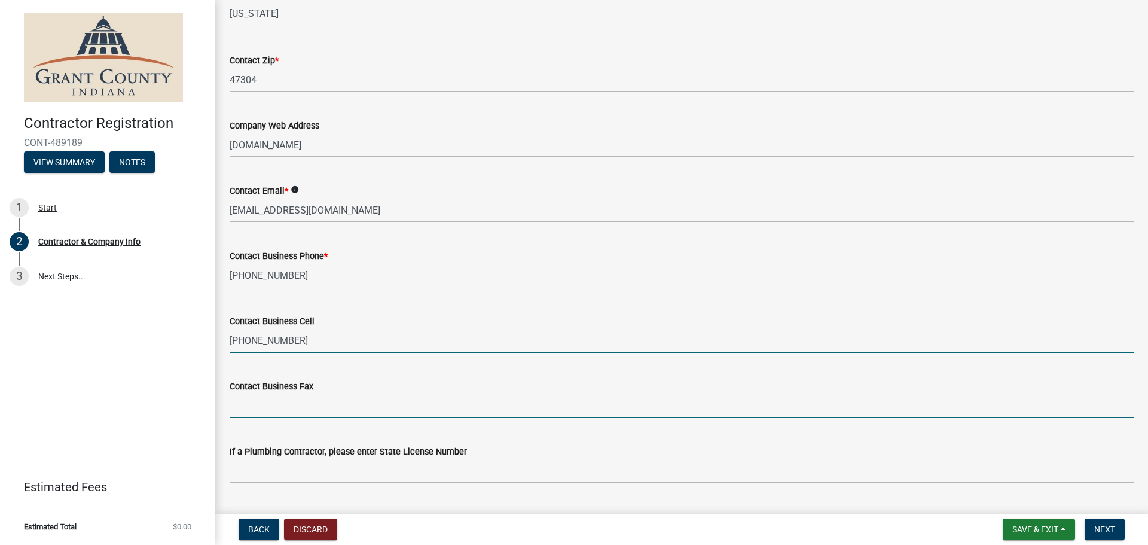
click at [292, 400] on input "Contact Business Fax" at bounding box center [682, 406] width 904 height 25
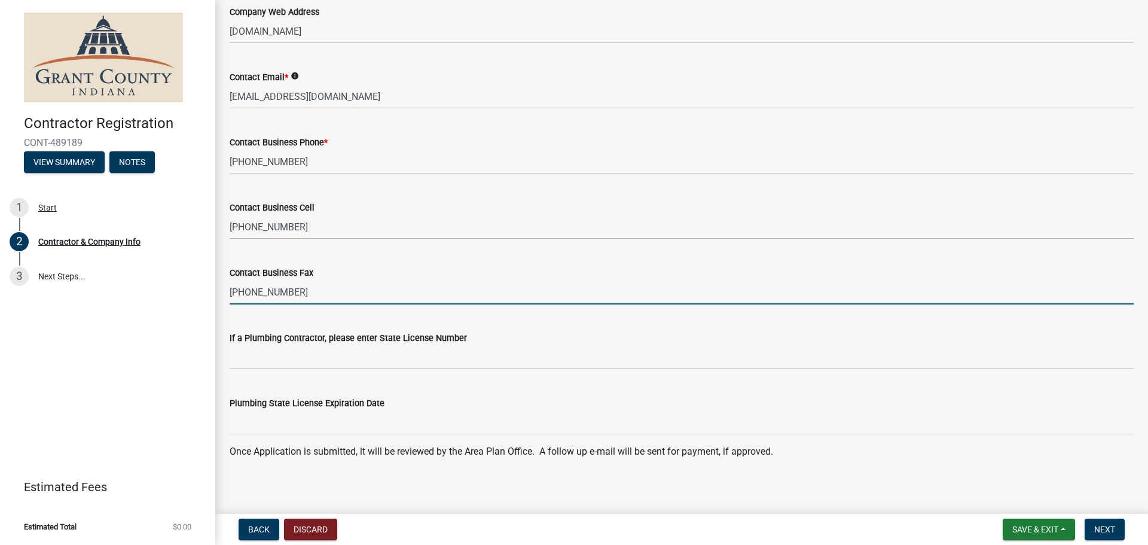
scroll to position [1116, 0]
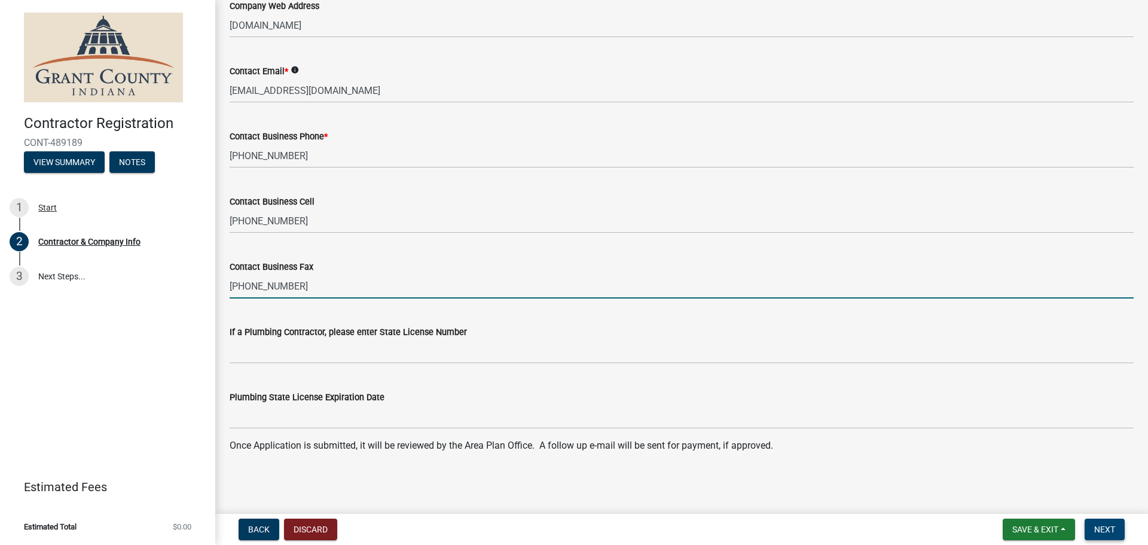
type input "[PHONE_NUMBER]"
click at [1105, 532] on span "Next" at bounding box center [1105, 530] width 21 height 10
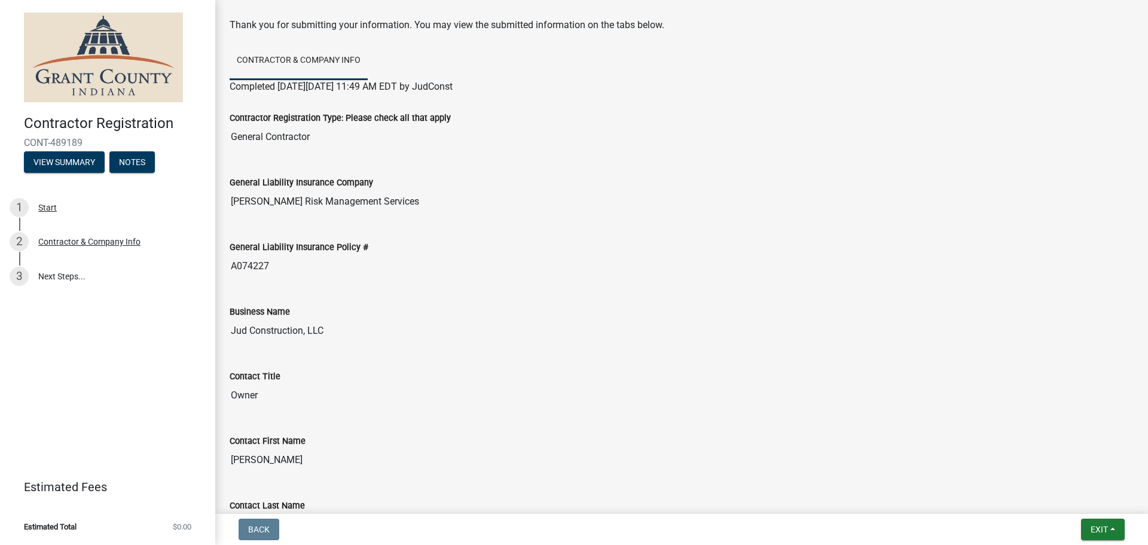
scroll to position [0, 0]
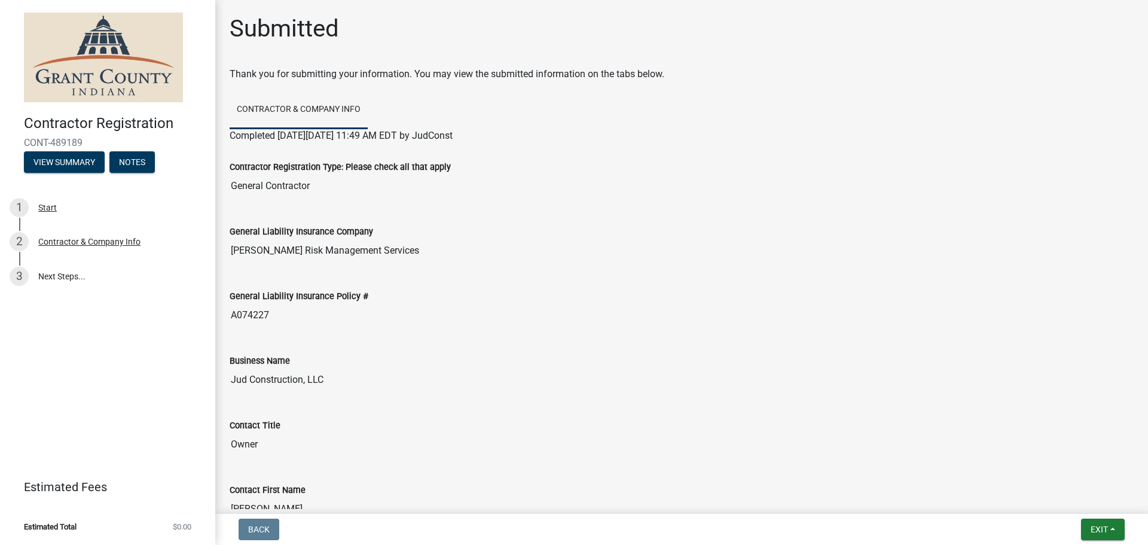
drag, startPoint x: 682, startPoint y: 242, endPoint x: 851, endPoint y: 38, distance: 265.1
click at [851, 38] on div "Submitted" at bounding box center [682, 33] width 904 height 38
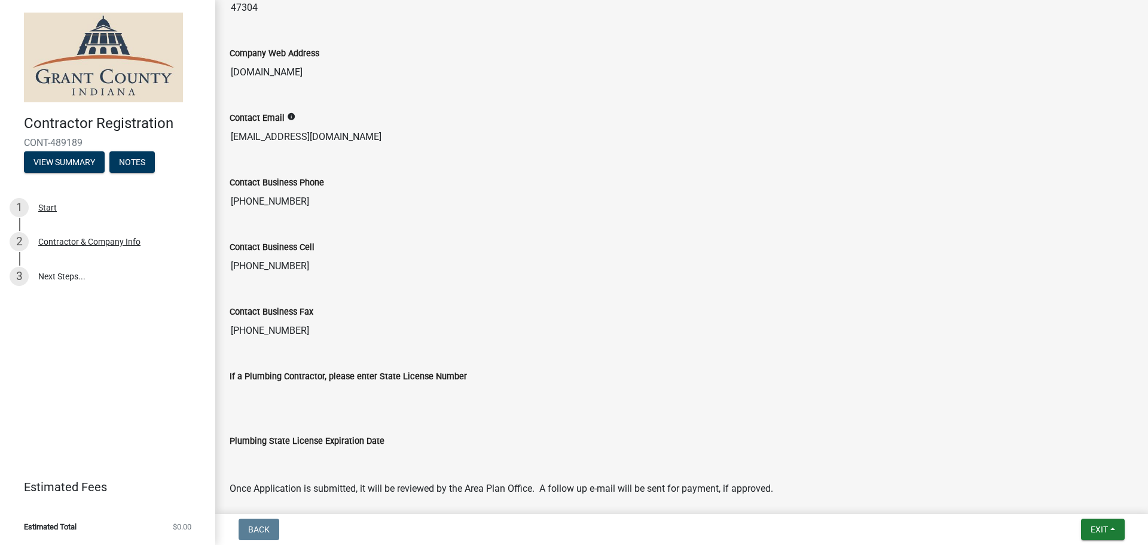
scroll to position [946, 0]
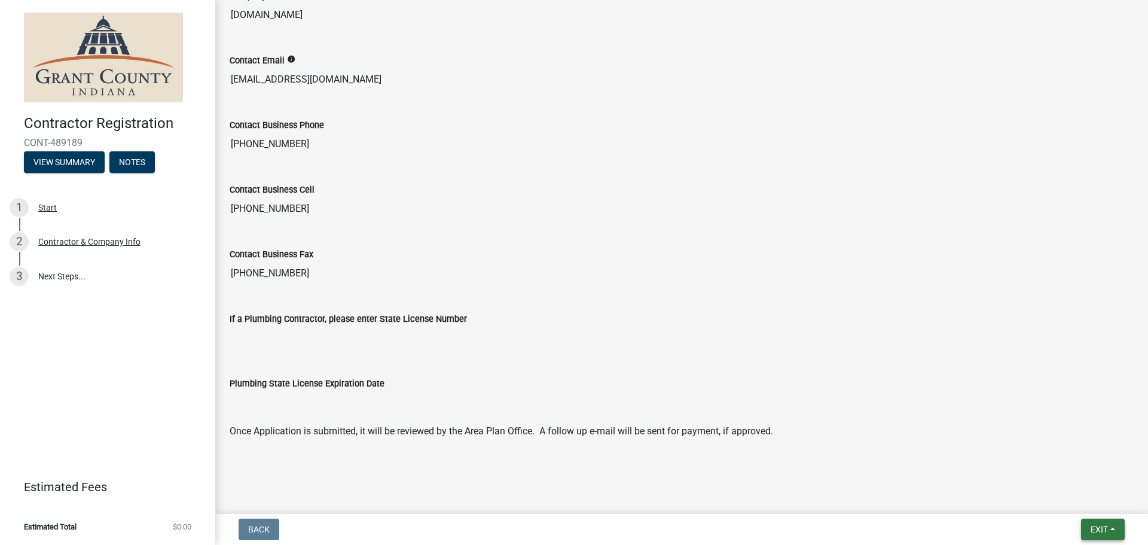
click at [1100, 532] on span "Exit" at bounding box center [1099, 530] width 17 height 10
click at [1047, 473] on button "Save" at bounding box center [1077, 469] width 96 height 29
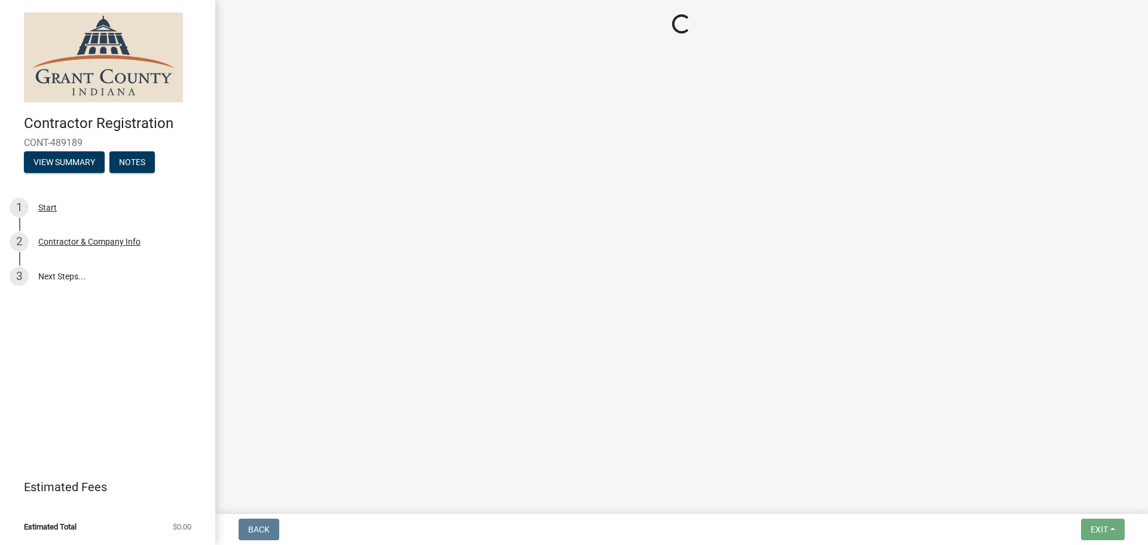
scroll to position [0, 0]
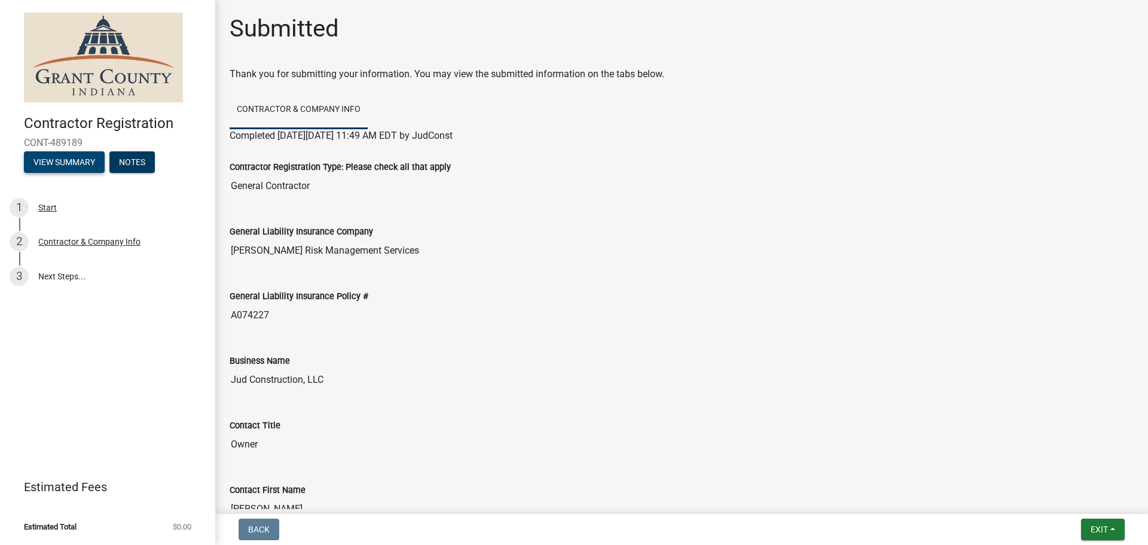
click at [82, 165] on button "View Summary" at bounding box center [64, 162] width 81 height 22
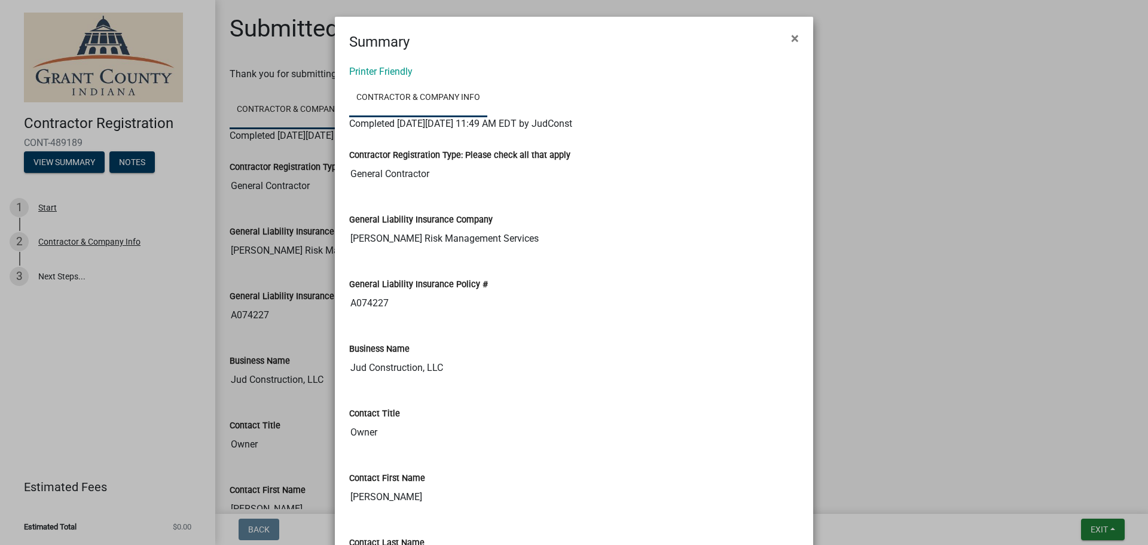
drag, startPoint x: 782, startPoint y: 41, endPoint x: 770, endPoint y: 45, distance: 12.7
click at [782, 41] on button "×" at bounding box center [795, 38] width 27 height 33
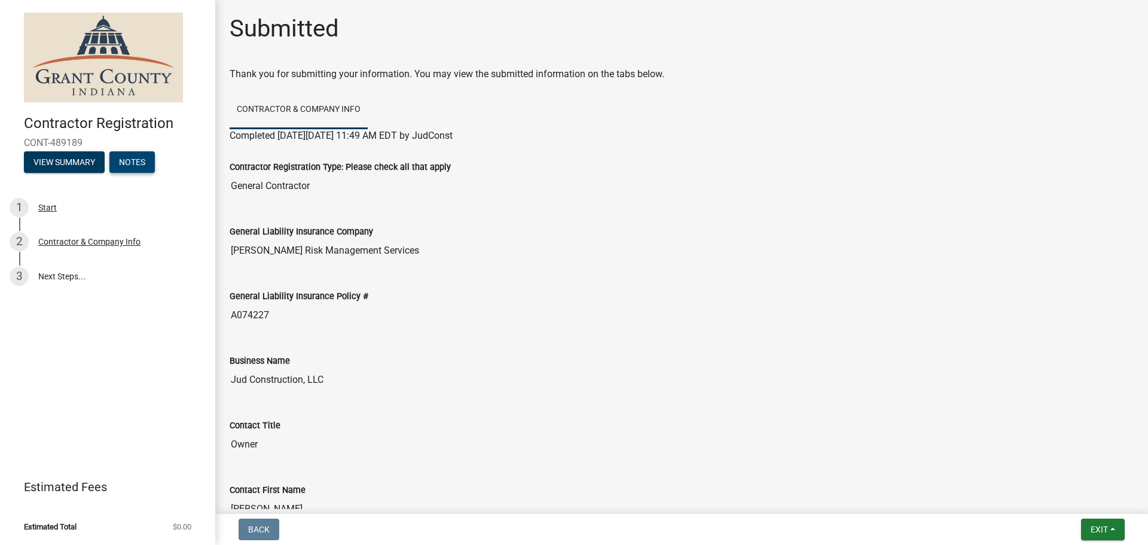
click at [140, 159] on button "Notes" at bounding box center [131, 162] width 45 height 22
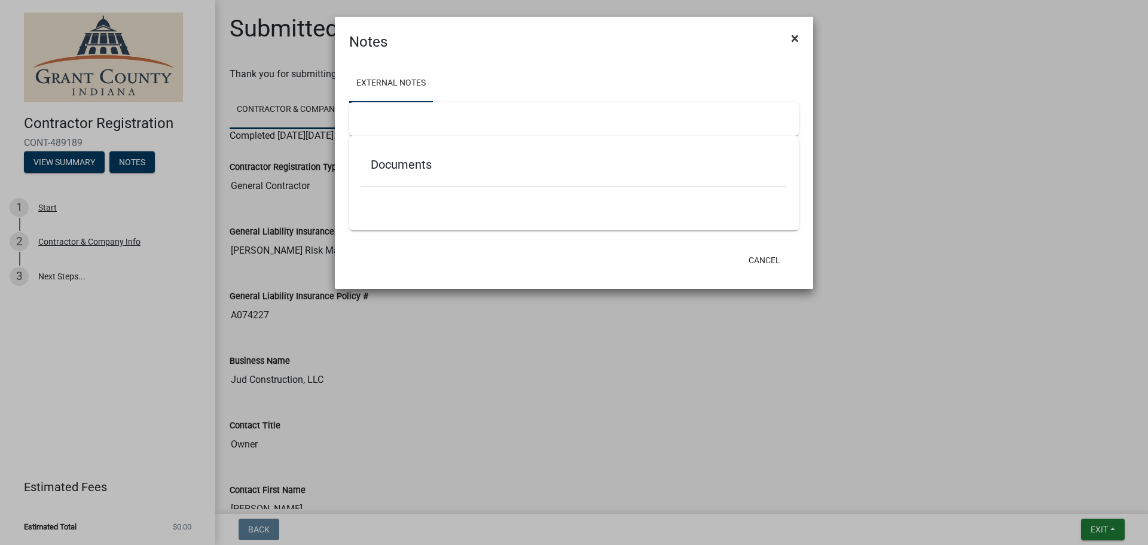
click at [799, 36] on span "×" at bounding box center [795, 38] width 8 height 17
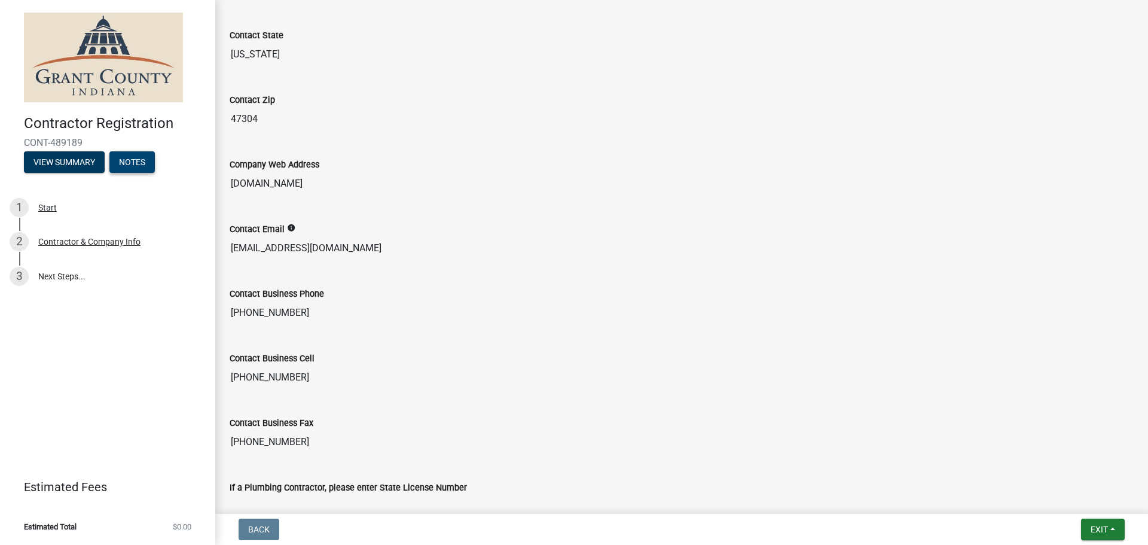
scroll to position [946, 0]
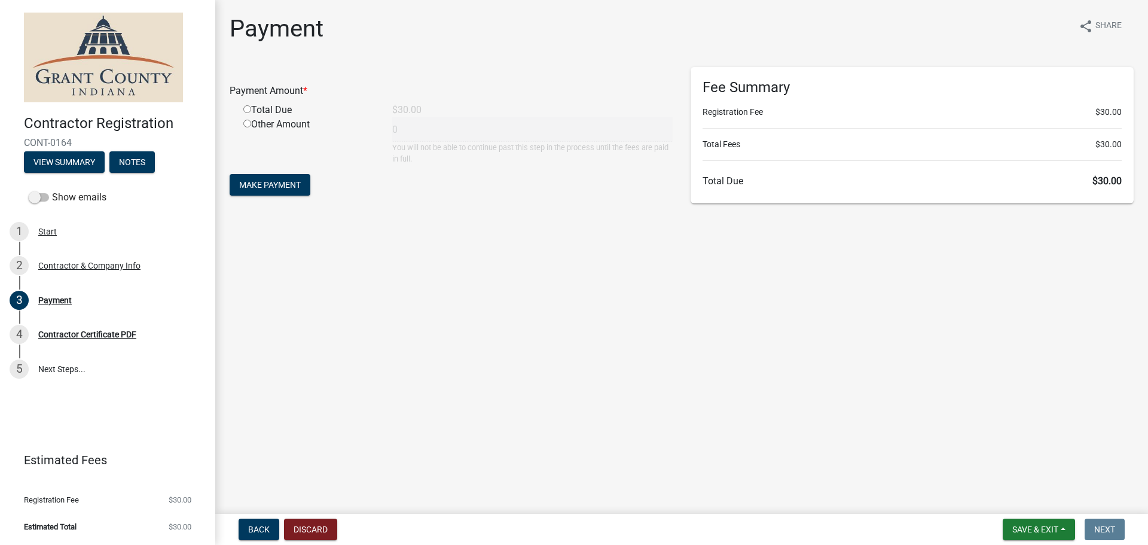
click at [248, 111] on input "radio" at bounding box center [247, 109] width 8 height 8
radio input "true"
type input "30"
click at [271, 178] on button "Make Payment" at bounding box center [270, 185] width 81 height 22
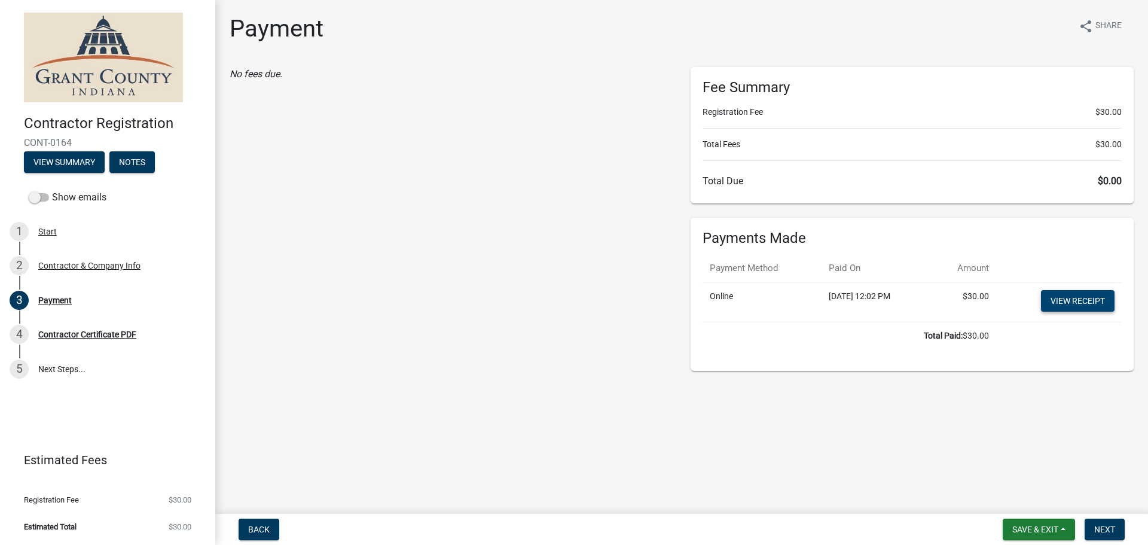
click at [1090, 303] on link "View receipt" at bounding box center [1078, 301] width 74 height 22
click at [1104, 531] on span "Next" at bounding box center [1105, 530] width 21 height 10
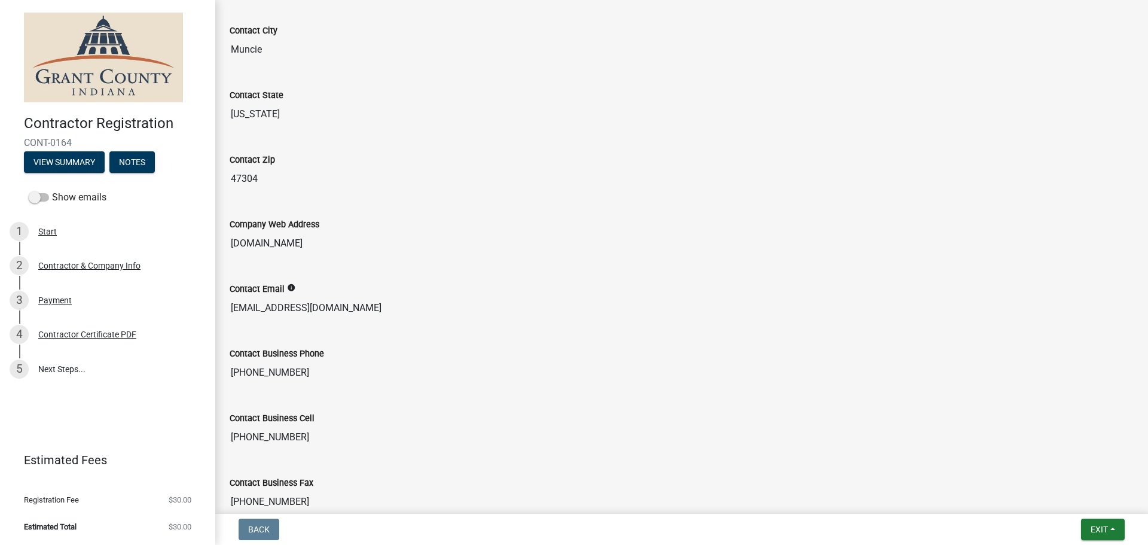
scroll to position [946, 0]
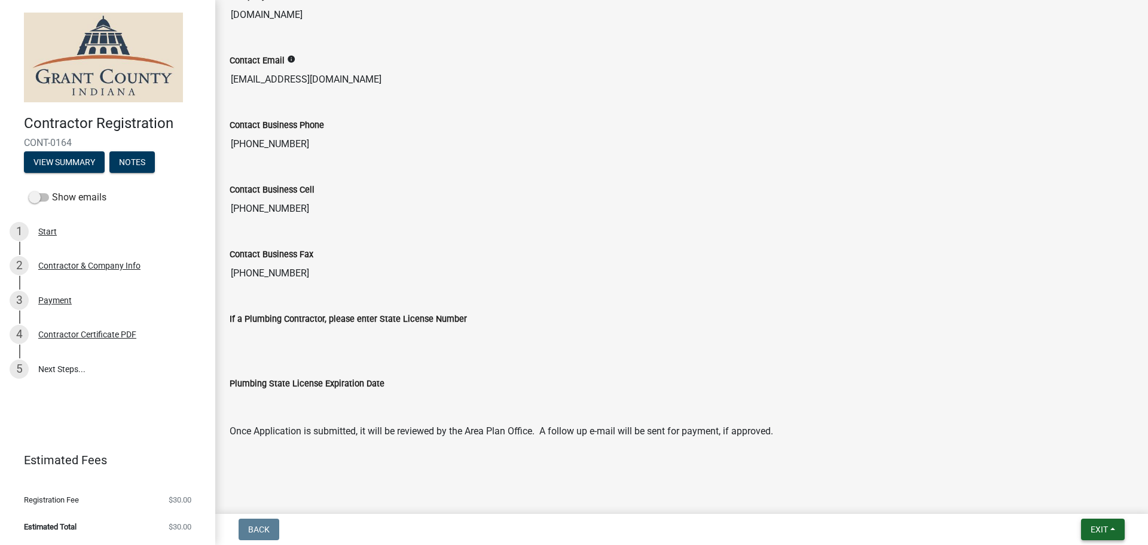
click at [1098, 531] on span "Exit" at bounding box center [1099, 530] width 17 height 10
click at [1057, 468] on button "Save" at bounding box center [1077, 469] width 96 height 29
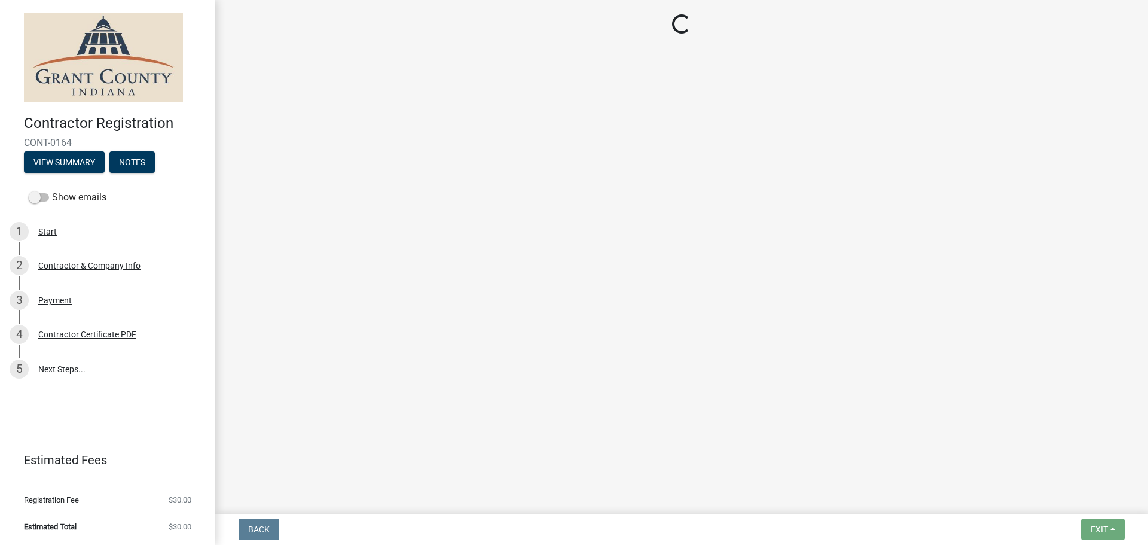
scroll to position [0, 0]
